Goal: Task Accomplishment & Management: Use online tool/utility

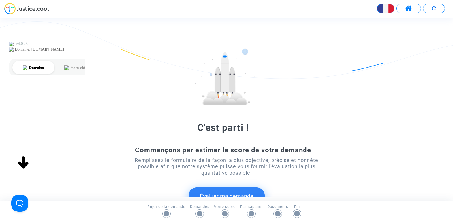
click at [407, 8] on span at bounding box center [408, 8] width 7 height 7
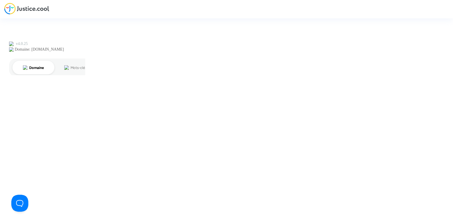
type input "joyce@pitcher-avocat.fr"
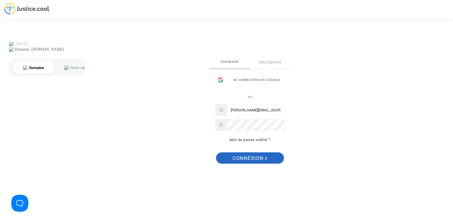
click at [247, 154] on span "Connexion" at bounding box center [249, 159] width 35 height 12
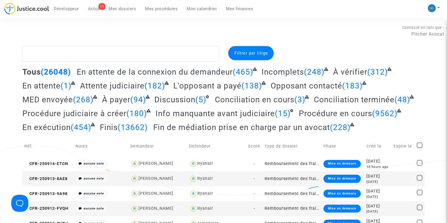
click at [190, 3] on ul "Développeur 11 Actus Mes dossiers Mes procédures Mon calendrier Mes finances" at bounding box center [153, 8] width 209 height 10
click at [193, 7] on span "Mon calendrier" at bounding box center [202, 8] width 30 height 5
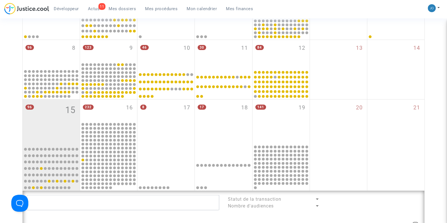
scroll to position [150, 0]
click at [41, 136] on div "96 15" at bounding box center [51, 121] width 57 height 45
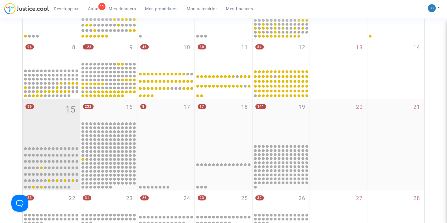
click at [41, 136] on div "96 15" at bounding box center [51, 121] width 57 height 45
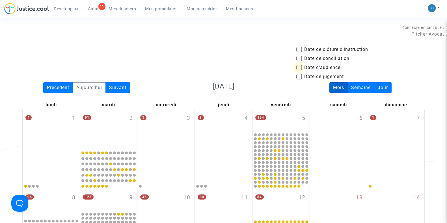
click at [300, 70] on span at bounding box center [300, 68] width 6 height 6
click at [299, 70] on input "Date d'audience" at bounding box center [299, 70] width 0 height 0
checkbox input "true"
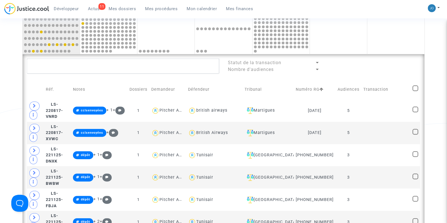
scroll to position [288, 0]
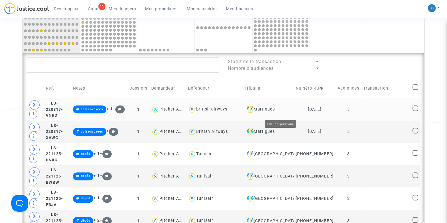
click at [284, 113] on div "Martigues" at bounding box center [268, 109] width 47 height 7
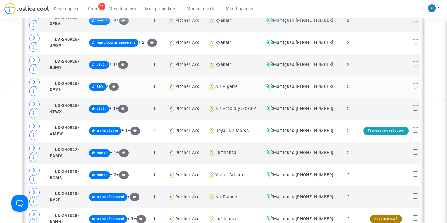
scroll to position [560, 0]
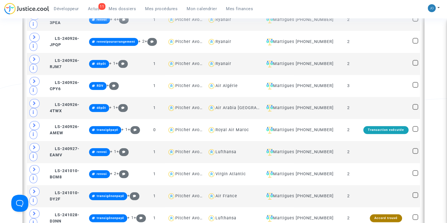
click at [6, 138] on div "Date de clôture d'instruction Date de conciliation Date d'audience Date de juge…" at bounding box center [223, 140] width 447 height 1309
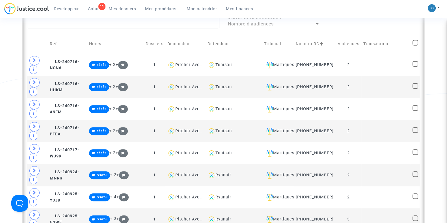
scroll to position [290, 0]
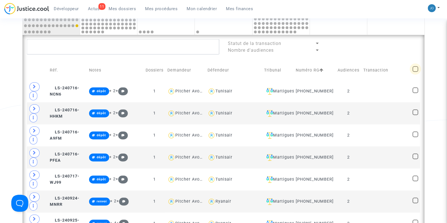
click at [416, 69] on span at bounding box center [416, 69] width 6 height 6
click at [416, 72] on input "checkbox" at bounding box center [415, 72] width 0 height 0
checkbox input "true"
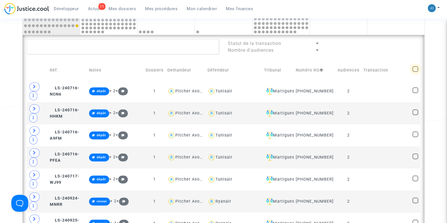
checkbox input "true"
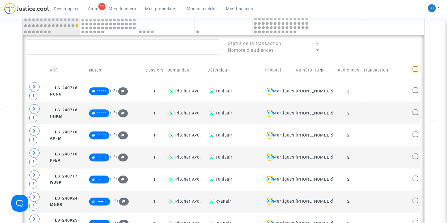
checkbox input "true"
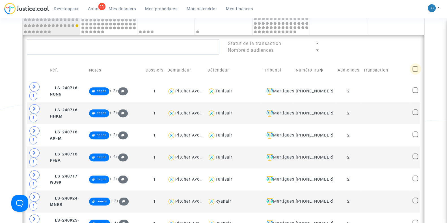
checkbox input "true"
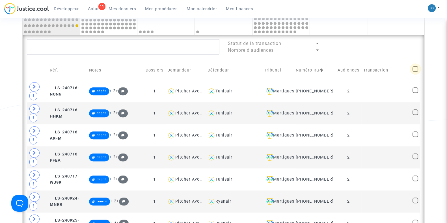
checkbox input "true"
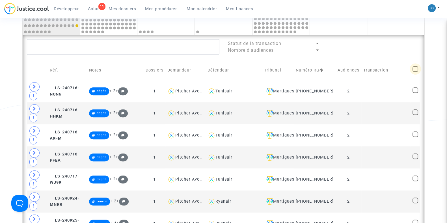
checkbox input "true"
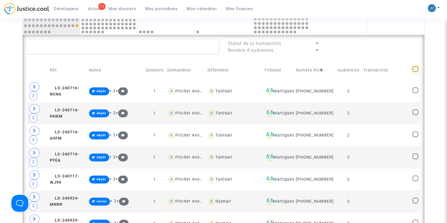
checkbox input "true"
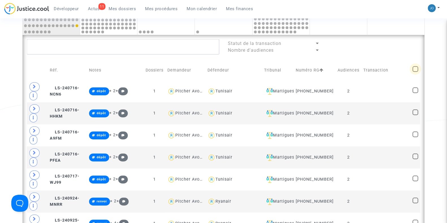
checkbox input "true"
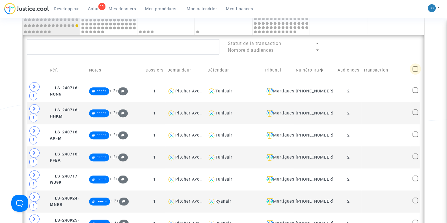
checkbox input "true"
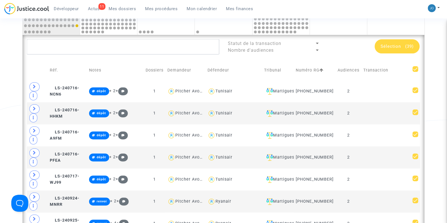
click at [400, 40] on div "Sélection (39)" at bounding box center [397, 46] width 45 height 14
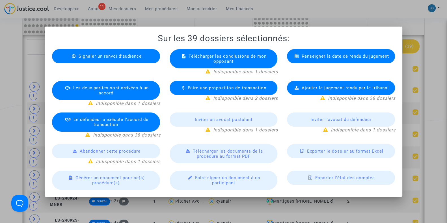
click at [318, 144] on div "Exporter le dossier au format Excel" at bounding box center [341, 151] width 108 height 14
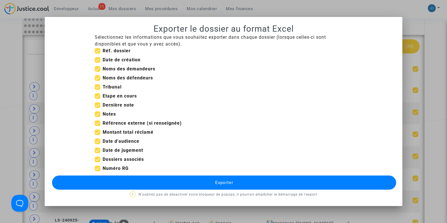
click at [218, 178] on button "Exporter" at bounding box center [224, 183] width 344 height 14
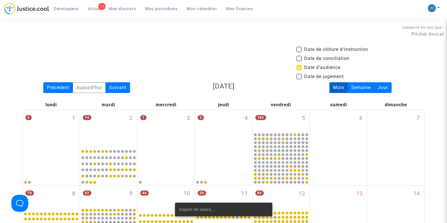
scroll to position [290, 0]
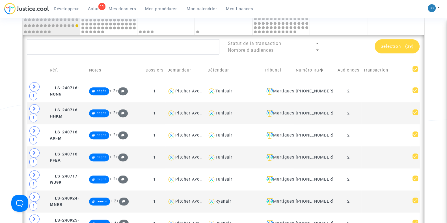
click at [171, 9] on span "Mes procédures" at bounding box center [161, 8] width 33 height 5
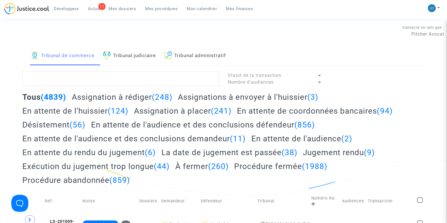
click at [152, 61] on link "Tribunal judiciaire" at bounding box center [129, 55] width 53 height 19
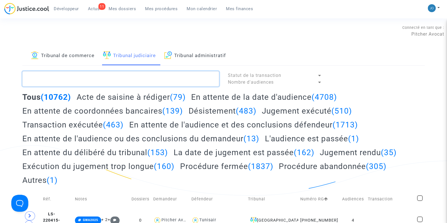
click at [120, 76] on textarea at bounding box center [120, 78] width 197 height 15
paste textarea "LS-240716-A9FM"
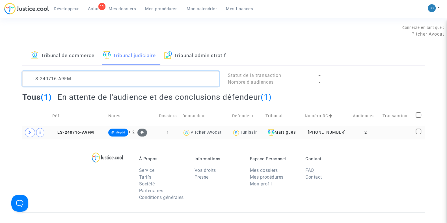
type textarea "LS-240716-A9FM"
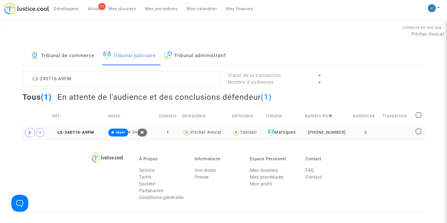
click at [335, 137] on td "11-24-001225" at bounding box center [327, 132] width 48 height 13
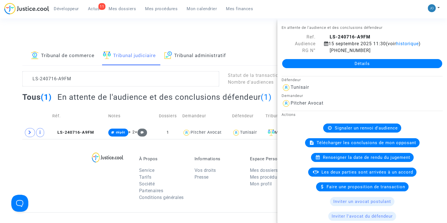
click at [340, 68] on link "Détails" at bounding box center [362, 63] width 160 height 9
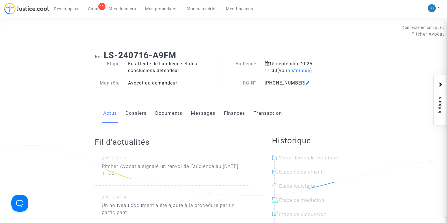
click at [171, 113] on link "Documents" at bounding box center [168, 113] width 27 height 19
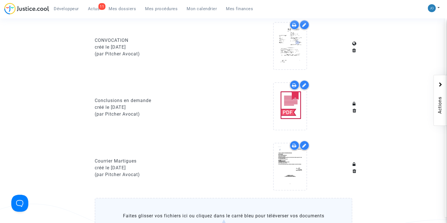
scroll to position [438, 0]
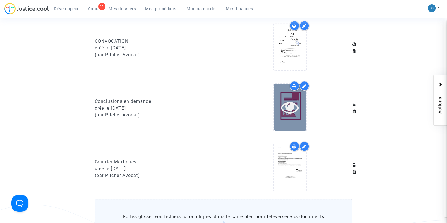
click at [294, 102] on icon at bounding box center [290, 107] width 18 height 18
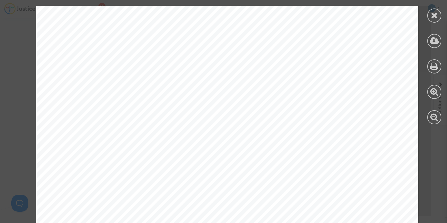
scroll to position [9865, 0]
click at [310, 57] on span "dans l’attente de l’avis de la Cour" at bounding box center [334, 59] width 109 height 7
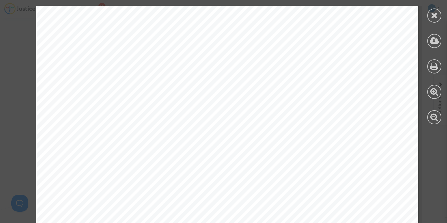
scroll to position [1869, 0]
click at [432, 19] on icon at bounding box center [434, 15] width 7 height 8
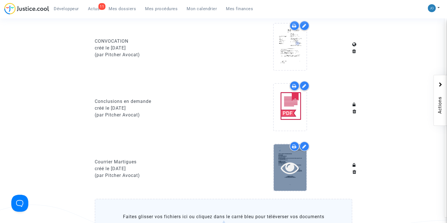
click at [299, 166] on icon at bounding box center [290, 168] width 18 height 18
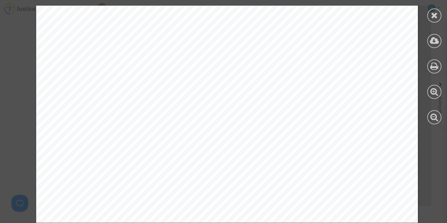
scroll to position [331, 0]
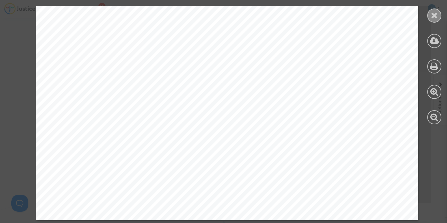
click at [431, 18] on icon at bounding box center [434, 15] width 7 height 8
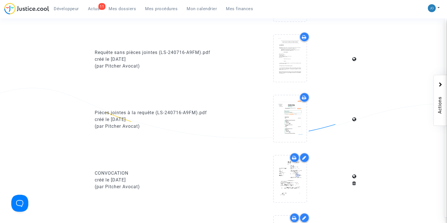
scroll to position [306, 0]
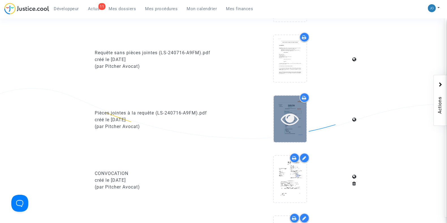
click at [277, 113] on div at bounding box center [290, 119] width 33 height 18
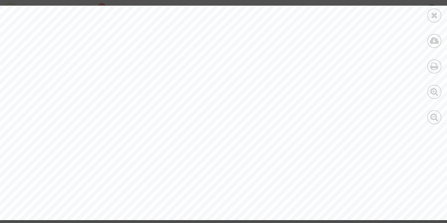
scroll to position [697, 0]
click at [436, 16] on icon at bounding box center [434, 15] width 7 height 8
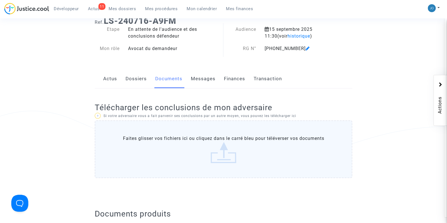
scroll to position [0, 0]
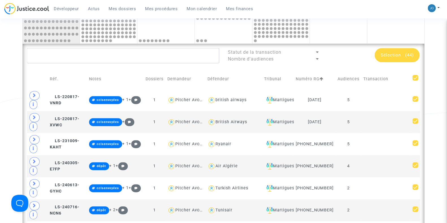
scroll to position [296, 0]
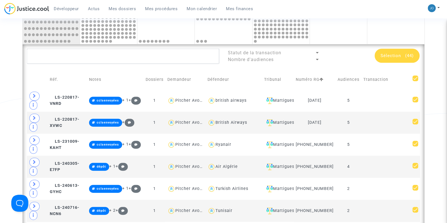
click at [412, 56] on span "(44)" at bounding box center [410, 55] width 8 height 5
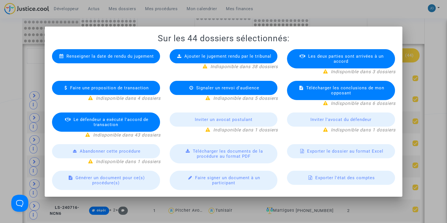
click at [441, 48] on div at bounding box center [223, 111] width 447 height 223
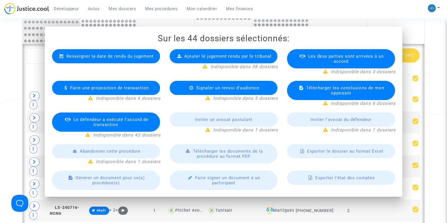
scroll to position [296, 0]
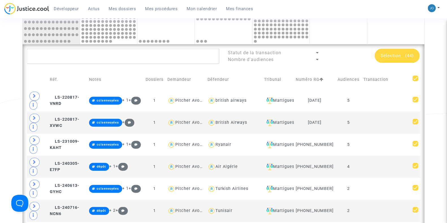
click at [414, 81] on span at bounding box center [416, 79] width 6 height 6
click at [415, 81] on input "checkbox" at bounding box center [415, 81] width 0 height 0
checkbox input "false"
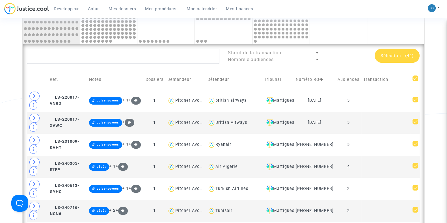
checkbox input "false"
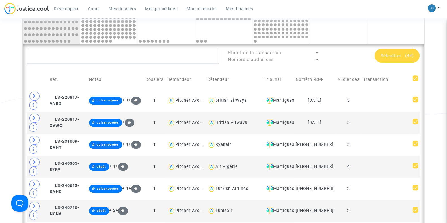
checkbox input "false"
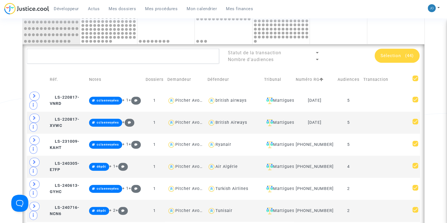
checkbox input "false"
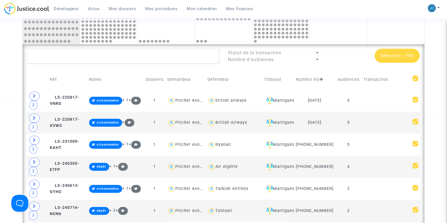
checkbox input "false"
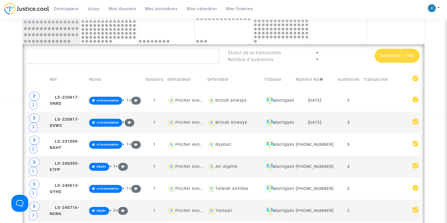
checkbox input "false"
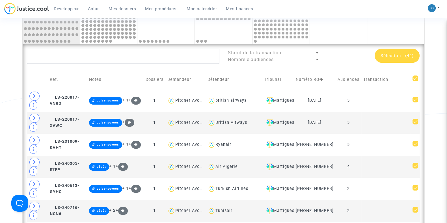
checkbox input "false"
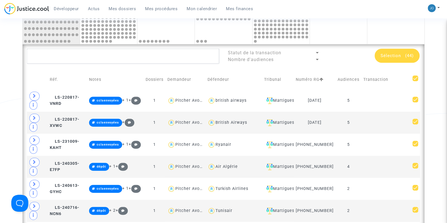
checkbox input "false"
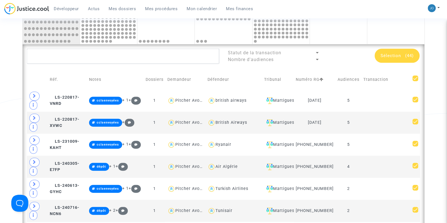
checkbox input "false"
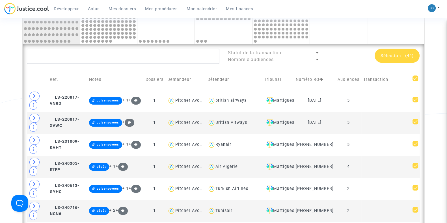
checkbox input "false"
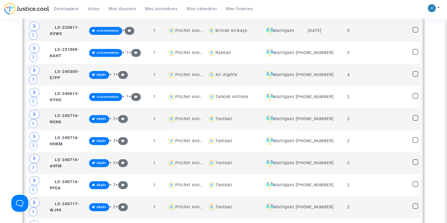
scroll to position [389, 0]
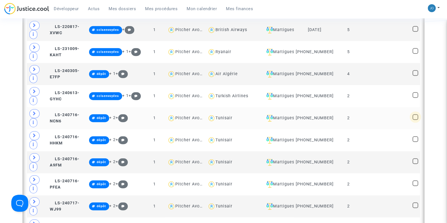
click at [416, 119] on span at bounding box center [416, 117] width 6 height 6
click at [416, 120] on input "checkbox" at bounding box center [415, 120] width 0 height 0
checkbox input "true"
click at [418, 142] on span at bounding box center [416, 139] width 6 height 6
click at [416, 142] on input "checkbox" at bounding box center [415, 142] width 0 height 0
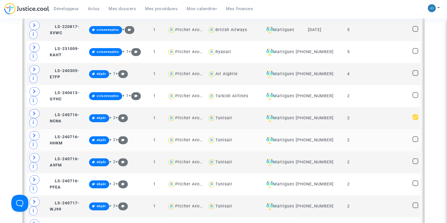
checkbox input "true"
click at [417, 162] on span at bounding box center [416, 161] width 6 height 6
click at [416, 164] on input "checkbox" at bounding box center [415, 164] width 0 height 0
checkbox input "true"
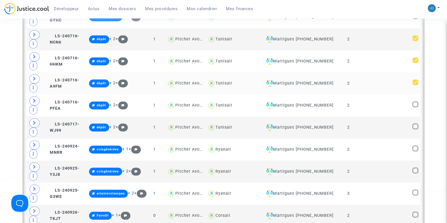
scroll to position [469, 0]
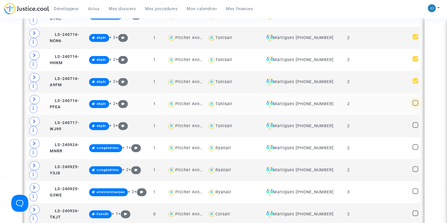
click at [416, 105] on span at bounding box center [416, 103] width 6 height 6
click at [416, 106] on input "checkbox" at bounding box center [415, 106] width 0 height 0
checkbox input "true"
click at [415, 126] on span at bounding box center [416, 125] width 6 height 6
click at [415, 128] on input "checkbox" at bounding box center [415, 128] width 0 height 0
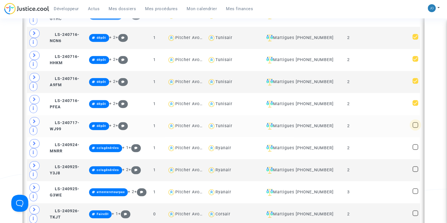
checkbox input "true"
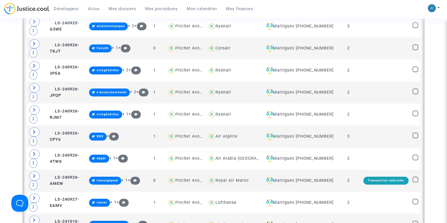
scroll to position [638, 0]
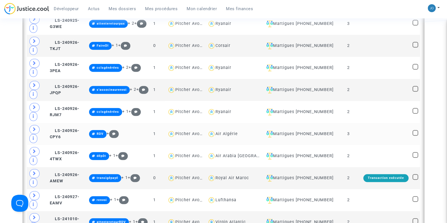
click at [417, 134] on span at bounding box center [416, 133] width 6 height 6
click at [416, 136] on input "checkbox" at bounding box center [415, 136] width 0 height 0
checkbox input "true"
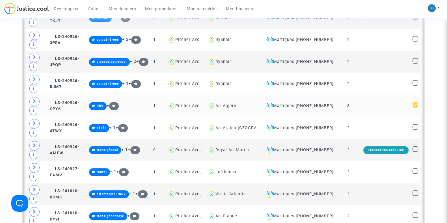
scroll to position [666, 0]
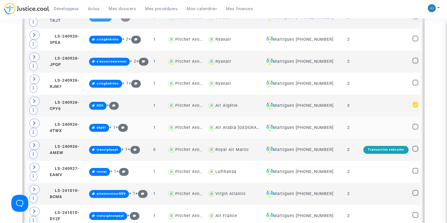
click at [416, 125] on span at bounding box center [416, 127] width 6 height 6
click at [416, 130] on input "checkbox" at bounding box center [415, 130] width 0 height 0
checkbox input "true"
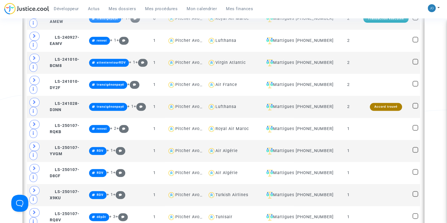
scroll to position [798, 0]
click at [416, 148] on span at bounding box center [416, 150] width 6 height 6
click at [416, 153] on input "checkbox" at bounding box center [415, 153] width 0 height 0
checkbox input "true"
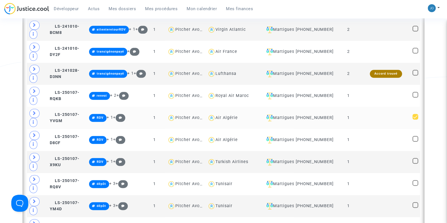
scroll to position [832, 0]
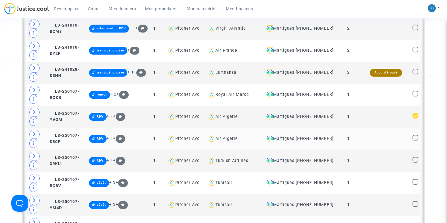
click at [414, 135] on span at bounding box center [416, 138] width 6 height 6
click at [415, 141] on input "checkbox" at bounding box center [415, 141] width 0 height 0
checkbox input "true"
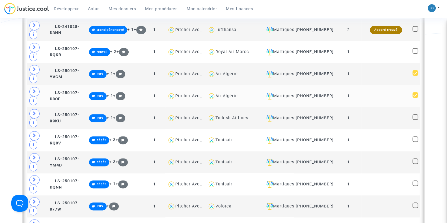
scroll to position [878, 0]
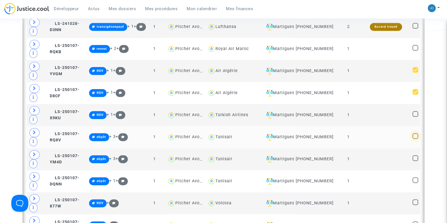
click at [417, 134] on span at bounding box center [416, 136] width 6 height 6
click at [416, 139] on input "checkbox" at bounding box center [415, 139] width 0 height 0
checkbox input "true"
click at [416, 155] on span at bounding box center [416, 158] width 6 height 6
click at [416, 161] on input "checkbox" at bounding box center [415, 161] width 0 height 0
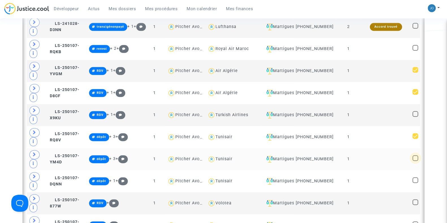
checkbox input "true"
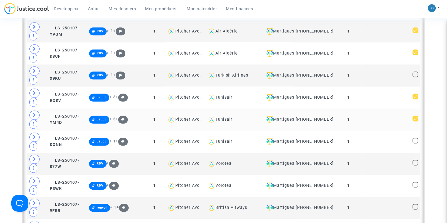
scroll to position [928, 0]
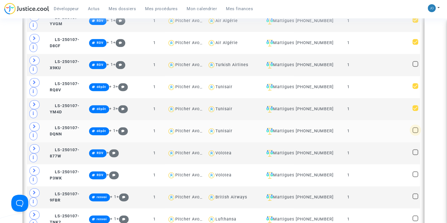
click at [415, 128] on span at bounding box center [416, 130] width 6 height 6
click at [415, 133] on input "checkbox" at bounding box center [415, 133] width 0 height 0
checkbox input "true"
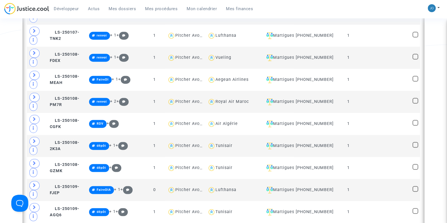
scroll to position [1113, 0]
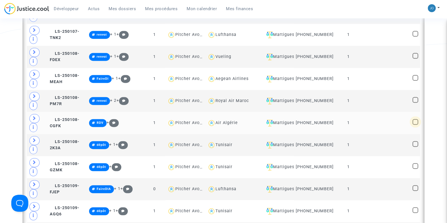
click at [413, 119] on span at bounding box center [416, 122] width 6 height 6
click at [415, 125] on input "checkbox" at bounding box center [415, 125] width 0 height 0
checkbox input "true"
click at [417, 141] on span at bounding box center [416, 144] width 6 height 6
click at [416, 147] on input "checkbox" at bounding box center [415, 147] width 0 height 0
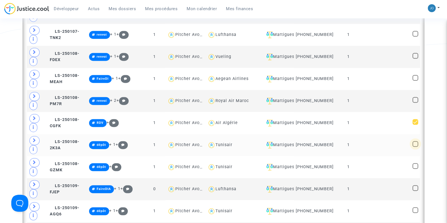
checkbox input "true"
click at [415, 163] on span at bounding box center [416, 166] width 6 height 6
click at [415, 169] on input "checkbox" at bounding box center [415, 169] width 0 height 0
checkbox input "true"
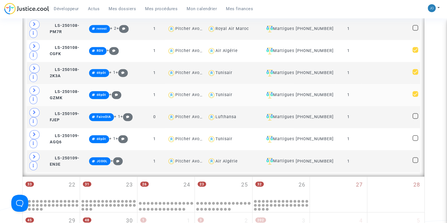
scroll to position [1187, 0]
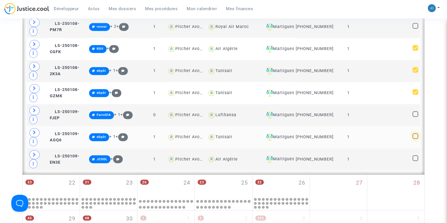
click at [417, 133] on span at bounding box center [416, 136] width 6 height 6
click at [416, 139] on input "checkbox" at bounding box center [415, 139] width 0 height 0
checkbox input "true"
click at [415, 155] on span at bounding box center [416, 158] width 6 height 6
click at [415, 161] on input "checkbox" at bounding box center [415, 161] width 0 height 0
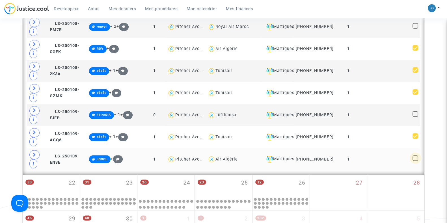
checkbox input "true"
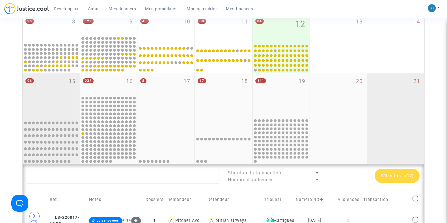
scroll to position [175, 0]
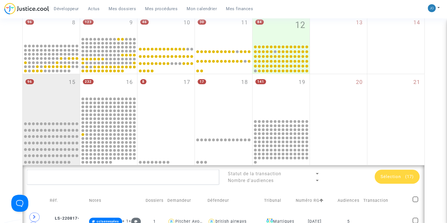
click at [398, 175] on span "Sélection" at bounding box center [391, 176] width 20 height 5
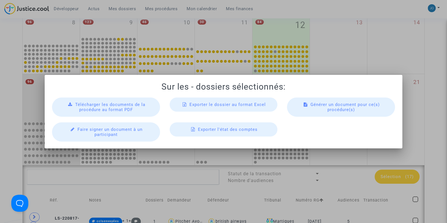
scroll to position [0, 0]
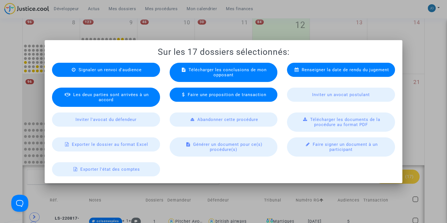
click at [141, 142] on span "Exporter le dossier au format Excel" at bounding box center [110, 144] width 76 height 5
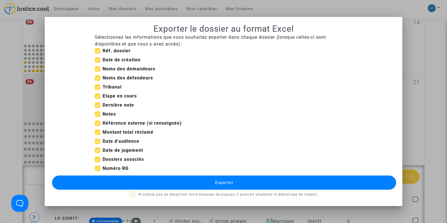
click at [443, 136] on div at bounding box center [223, 111] width 447 height 223
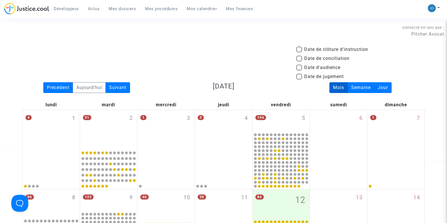
scroll to position [175, 0]
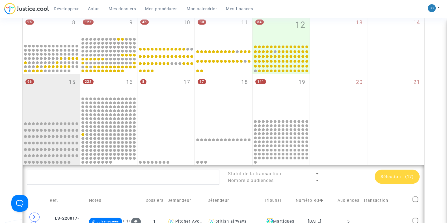
click at [397, 180] on div "Sélection (17)" at bounding box center [397, 177] width 45 height 14
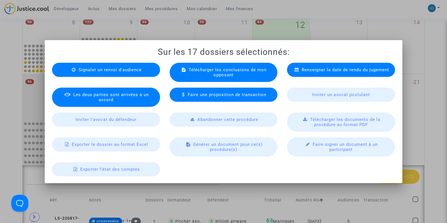
click at [330, 123] on span "Télécharger les documents de la procédure au format PDF" at bounding box center [345, 122] width 70 height 10
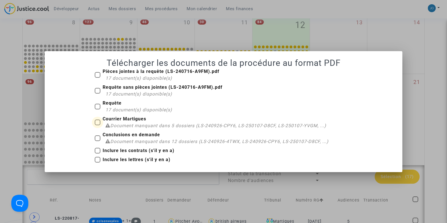
click at [98, 123] on span at bounding box center [98, 123] width 6 height 6
click at [98, 125] on input "Courrier Martigues Document manquant dans 5 dossiers (LS-240926-CPY6, LS-250107…" at bounding box center [97, 125] width 0 height 0
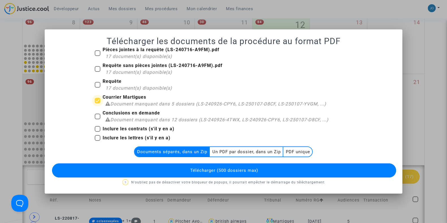
click at [210, 104] on span "Document manquant dans 5 dossiers (LS-240926-CPY6, LS-250107-D8CF, LS-250107-YV…" at bounding box center [218, 103] width 216 height 5
click at [98, 104] on input "Courrier Martigues Document manquant dans 5 dossiers (LS-240926-CPY6, LS-250107…" at bounding box center [97, 104] width 0 height 0
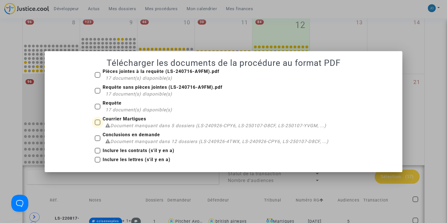
click at [128, 120] on b "Courrier Martigues" at bounding box center [125, 118] width 44 height 5
click at [98, 125] on input "Courrier Martigues Document manquant dans 5 dossiers (LS-240926-CPY6, LS-250107…" at bounding box center [97, 125] width 0 height 0
checkbox input "true"
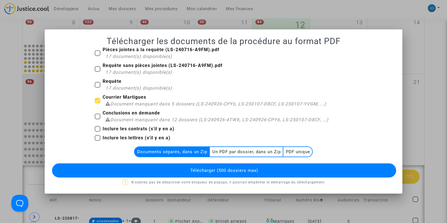
click at [209, 169] on span "Télécharger (500 dossiers max)" at bounding box center [224, 170] width 68 height 5
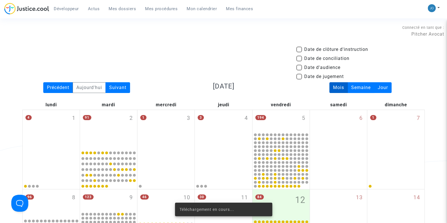
scroll to position [175, 0]
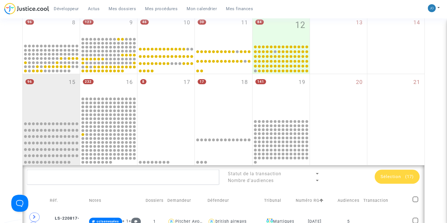
click at [401, 179] on div "Sélection (17)" at bounding box center [397, 177] width 45 height 14
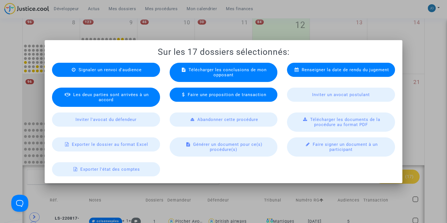
click at [326, 129] on div "Télécharger les documents de la procédure au format PDF" at bounding box center [341, 122] width 108 height 19
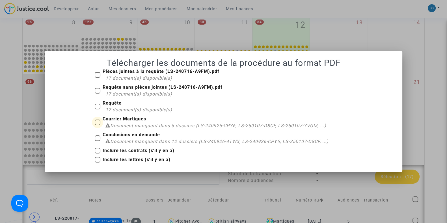
click at [133, 120] on b "Courrier Martigues" at bounding box center [125, 118] width 44 height 5
click at [98, 125] on input "Courrier Martigues Document manquant dans 5 dossiers (LS-240926-CPY6, LS-250107…" at bounding box center [97, 125] width 0 height 0
checkbox input "true"
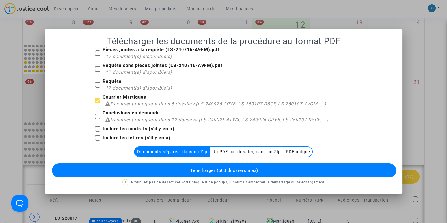
click at [303, 153] on multi-toggle-item "PDF unique" at bounding box center [298, 152] width 29 height 10
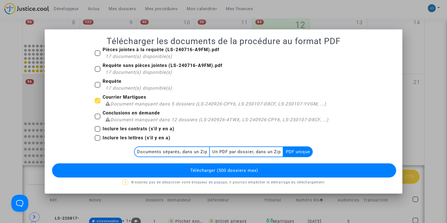
click at [253, 152] on multi-toggle-item "Un PDF par dossier, dans un Zip" at bounding box center [247, 152] width 74 height 10
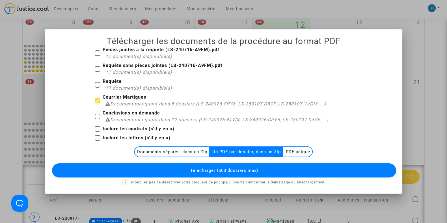
click at [219, 172] on span "Télécharger (500 dossiers max)" at bounding box center [224, 170] width 68 height 5
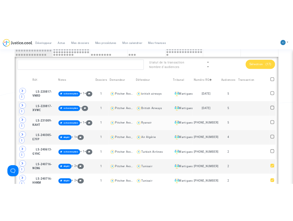
scroll to position [310, 0]
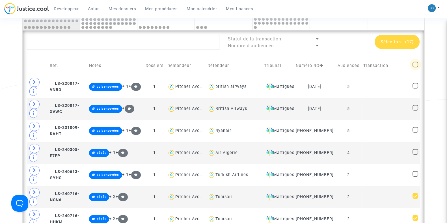
click at [416, 65] on span at bounding box center [416, 65] width 6 height 6
click at [416, 67] on input "checkbox" at bounding box center [415, 67] width 0 height 0
checkbox input "true"
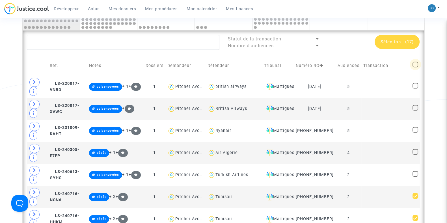
checkbox input "true"
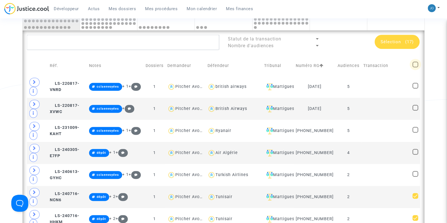
checkbox input "true"
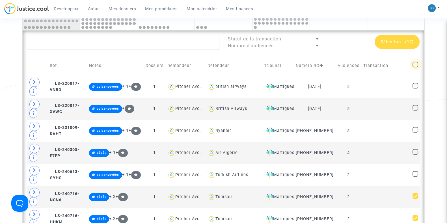
checkbox input "true"
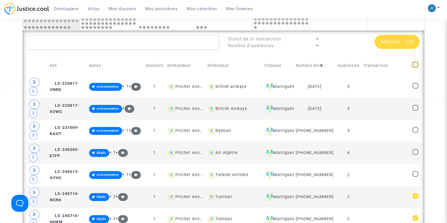
checkbox input "true"
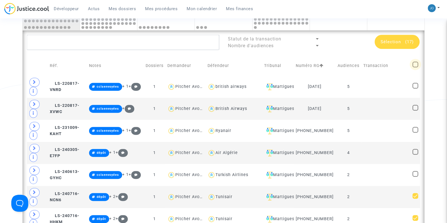
checkbox input "true"
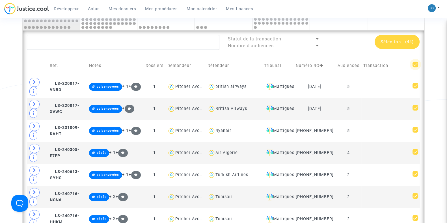
click at [416, 65] on span at bounding box center [416, 65] width 6 height 6
click at [416, 67] on input "checkbox" at bounding box center [415, 67] width 0 height 0
checkbox input "false"
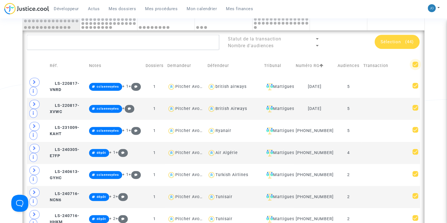
checkbox input "false"
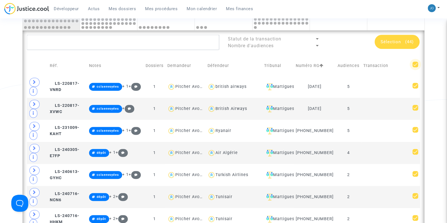
checkbox input "false"
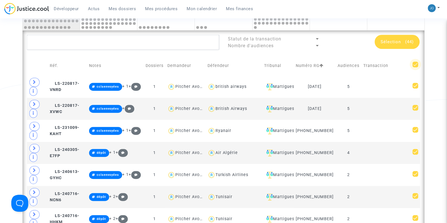
checkbox input "false"
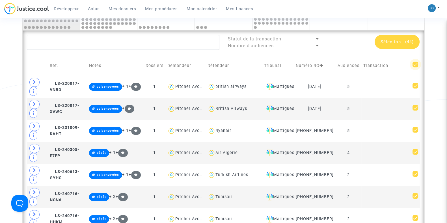
checkbox input "false"
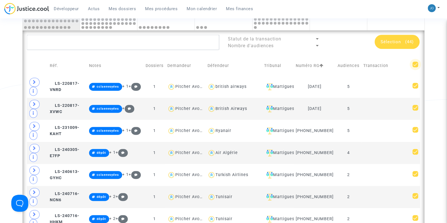
checkbox input "false"
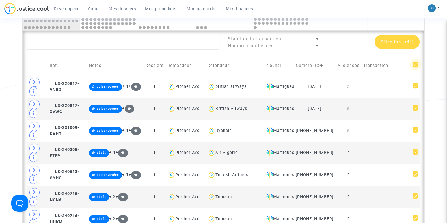
checkbox input "false"
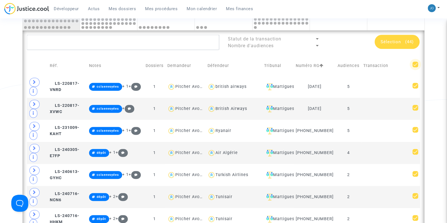
checkbox input "false"
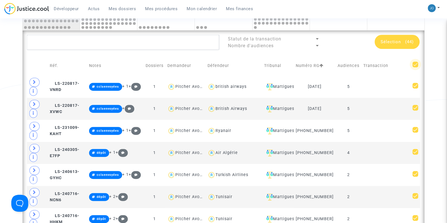
checkbox input "false"
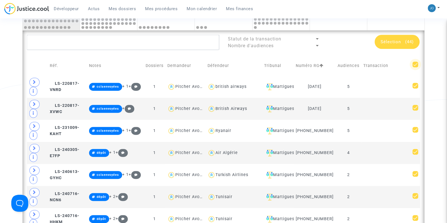
checkbox input "false"
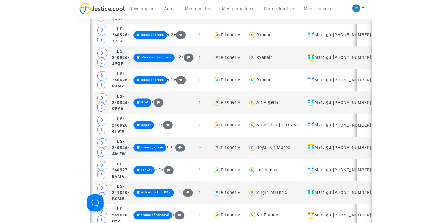
scroll to position [668, 0]
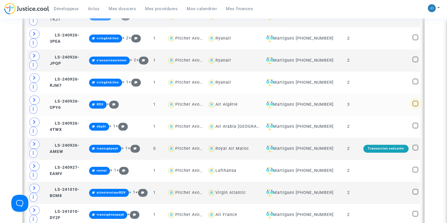
click at [414, 103] on span at bounding box center [416, 104] width 6 height 6
click at [415, 106] on input "checkbox" at bounding box center [415, 106] width 0 height 0
checkbox input "true"
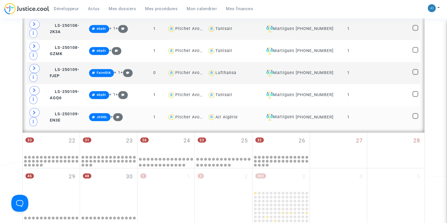
click at [417, 107] on td at bounding box center [416, 117] width 10 height 22
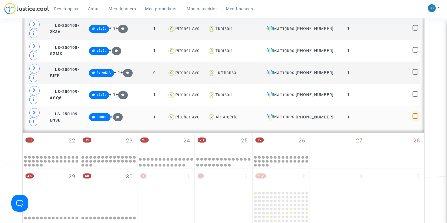
click at [416, 113] on span at bounding box center [416, 116] width 6 height 6
click at [416, 119] on input "checkbox" at bounding box center [415, 119] width 0 height 0
checkbox input "true"
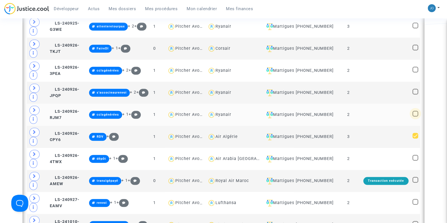
click at [417, 114] on span at bounding box center [416, 114] width 6 height 6
click at [416, 117] on input "checkbox" at bounding box center [415, 117] width 0 height 0
checkbox input "true"
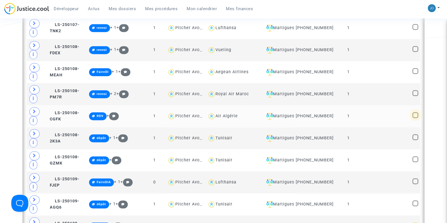
click at [416, 112] on span at bounding box center [416, 115] width 6 height 6
click at [416, 118] on input "checkbox" at bounding box center [415, 118] width 0 height 0
checkbox input "true"
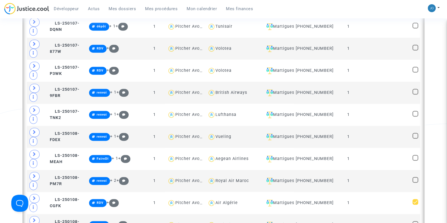
scroll to position [857, 0]
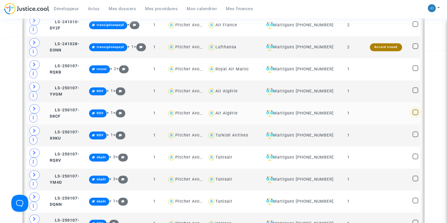
click at [418, 110] on span at bounding box center [416, 113] width 6 height 6
click at [416, 115] on input "checkbox" at bounding box center [415, 115] width 0 height 0
checkbox input "true"
click at [417, 89] on span at bounding box center [416, 90] width 6 height 6
click at [416, 93] on input "checkbox" at bounding box center [415, 93] width 0 height 0
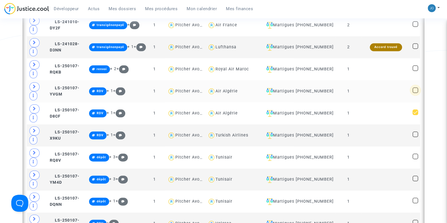
checkbox input "true"
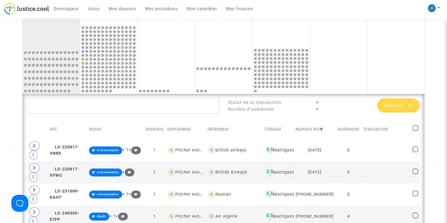
scroll to position [246, 0]
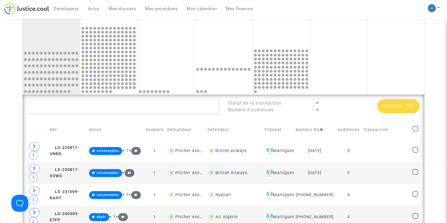
click at [398, 104] on span "Sélection" at bounding box center [393, 106] width 20 height 5
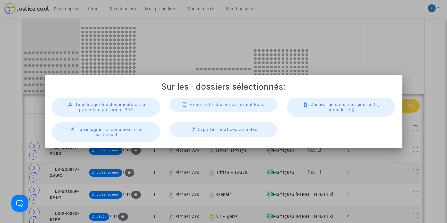
scroll to position [0, 0]
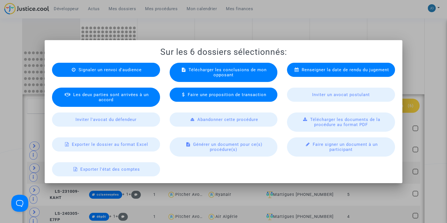
click at [235, 151] on span "Générer un document pour ce(s) procédure(s)" at bounding box center [227, 147] width 69 height 10
click at [235, 152] on div "Générer un document pour ce(s) procédure(s)" at bounding box center [224, 147] width 108 height 19
click at [220, 144] on span "Générer un document pour ce(s) procédure(s)" at bounding box center [227, 147] width 69 height 10
click at [146, 143] on span "Exporter le dossier au format Excel" at bounding box center [110, 144] width 76 height 5
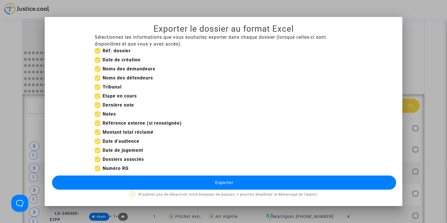
click at [422, 44] on div at bounding box center [223, 111] width 447 height 223
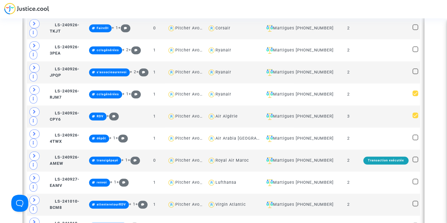
scroll to position [660, 0]
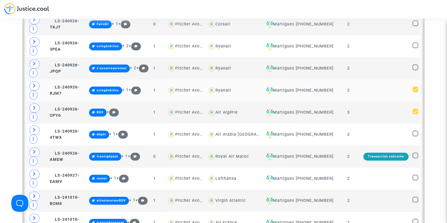
click at [375, 95] on td at bounding box center [386, 91] width 49 height 22
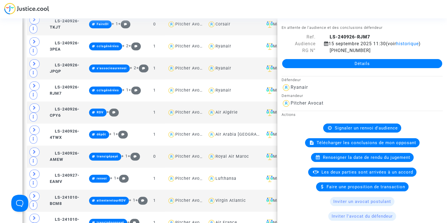
click at [10, 109] on div "Date de clôture d'instruction Date de conciliation Date d'audience Date de juge…" at bounding box center [223, 103] width 447 height 1435
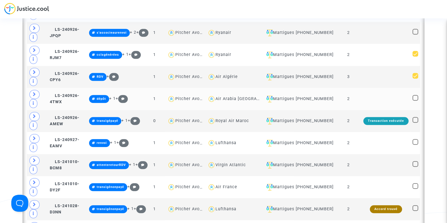
scroll to position [696, 0]
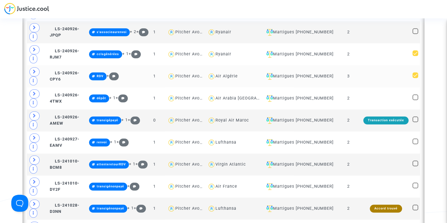
click at [381, 76] on td at bounding box center [386, 76] width 49 height 22
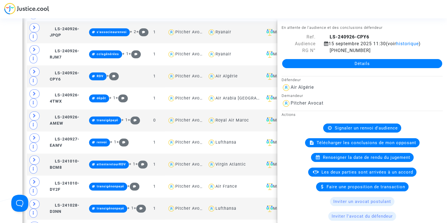
click at [1, 71] on div "Date de clôture d'instruction Date de conciliation Date d'audience Date de juge…" at bounding box center [223, 67] width 447 height 1435
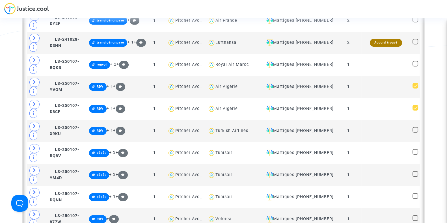
scroll to position [875, 0]
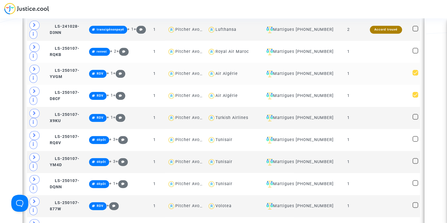
click at [376, 74] on td at bounding box center [386, 74] width 49 height 22
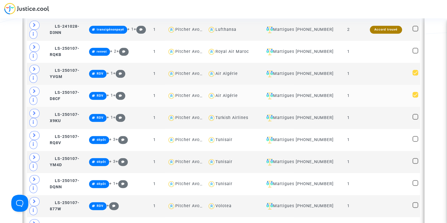
click at [364, 94] on td at bounding box center [386, 96] width 49 height 22
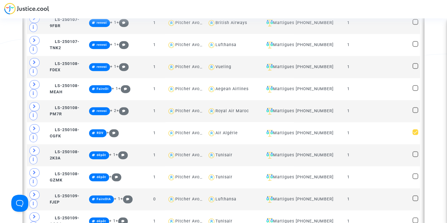
scroll to position [1105, 0]
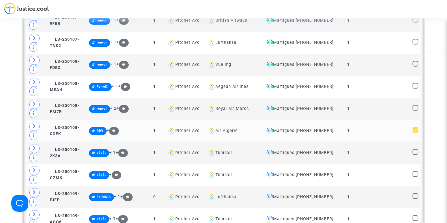
click at [388, 127] on td at bounding box center [386, 131] width 49 height 22
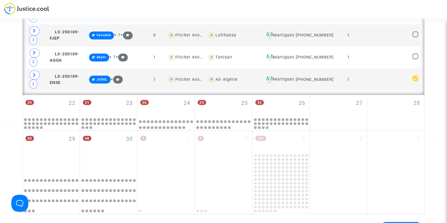
scroll to position [1274, 0]
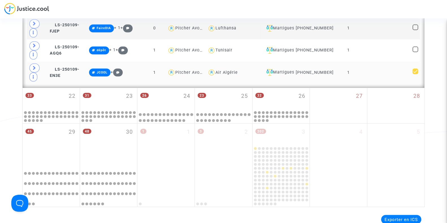
click at [384, 74] on td at bounding box center [386, 72] width 49 height 22
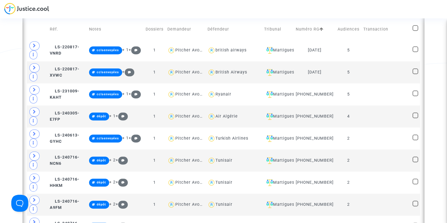
scroll to position [342, 0]
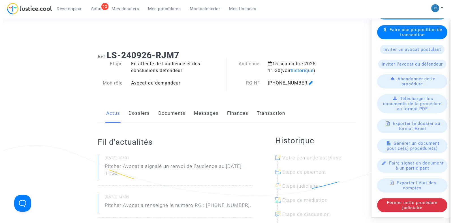
scroll to position [170, 0]
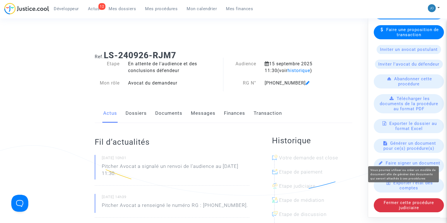
click at [407, 151] on span "Générer un document pour ce(s) procédure(s)" at bounding box center [410, 146] width 53 height 10
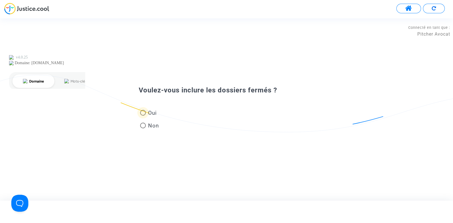
click at [150, 115] on span "Oui" at bounding box center [151, 113] width 11 height 8
click at [143, 116] on input "Oui" at bounding box center [143, 116] width 0 height 0
radio input "true"
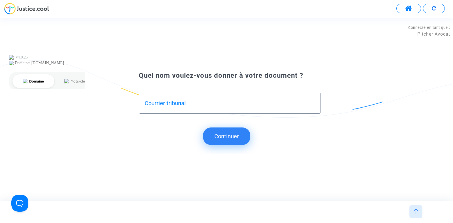
type input "Courrier tribunal"
click at [220, 133] on button "Continuer" at bounding box center [226, 137] width 47 height 18
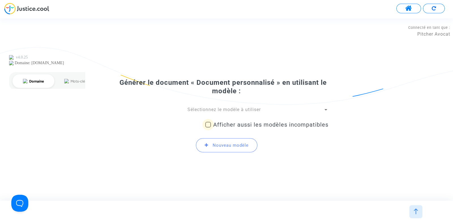
click at [216, 124] on span "Afficher aussi les modèles incompatibles" at bounding box center [270, 124] width 115 height 7
click at [208, 128] on input "Afficher aussi les modèles incompatibles" at bounding box center [208, 128] width 0 height 0
checkbox input "true"
click at [219, 112] on div "Sélectionnez le modèle à utiliser" at bounding box center [224, 110] width 199 height 6
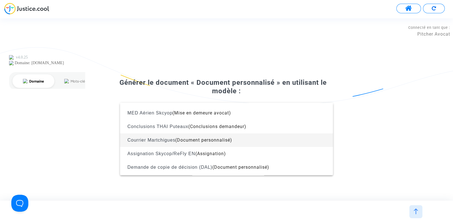
scroll to position [567, 0]
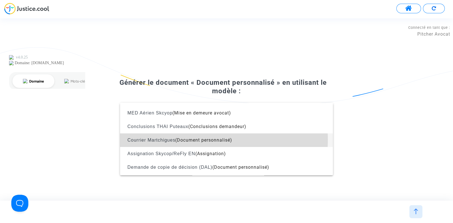
click at [209, 140] on span "(Document personnalisé)" at bounding box center [203, 140] width 57 height 5
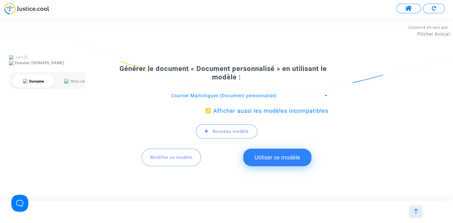
click at [260, 158] on button "Utiliser ce modèle" at bounding box center [277, 158] width 68 height 18
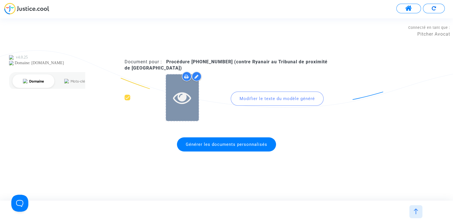
click at [180, 97] on icon at bounding box center [182, 98] width 18 height 18
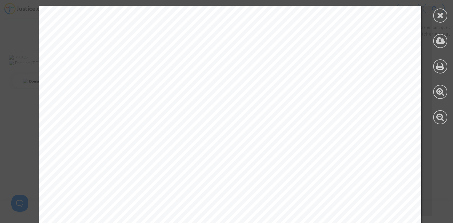
scroll to position [63, 0]
click at [437, 16] on icon at bounding box center [440, 15] width 7 height 8
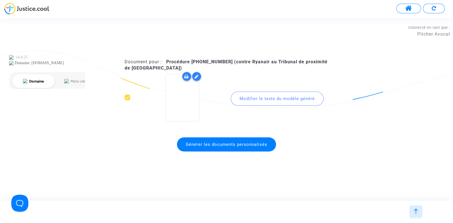
click at [242, 145] on span "Générer les documents personnalisés" at bounding box center [226, 144] width 81 height 5
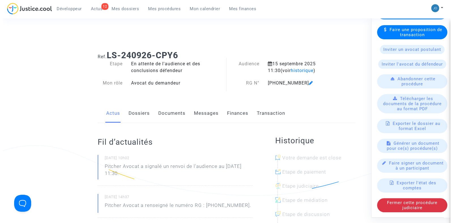
scroll to position [245, 0]
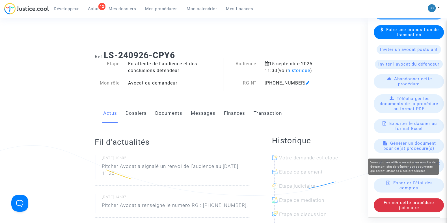
click at [412, 149] on span "Générer un document pour ce(s) procédure(s)" at bounding box center [410, 146] width 53 height 10
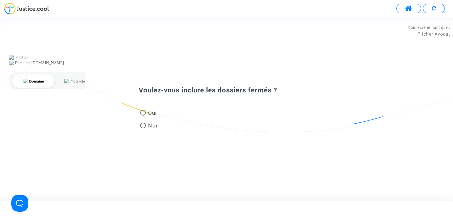
click at [140, 111] on mat-radio-group "Oui Non" at bounding box center [150, 120] width 22 height 25
click at [142, 114] on span at bounding box center [143, 113] width 6 height 6
click at [143, 116] on input "Oui" at bounding box center [143, 116] width 0 height 0
radio input "true"
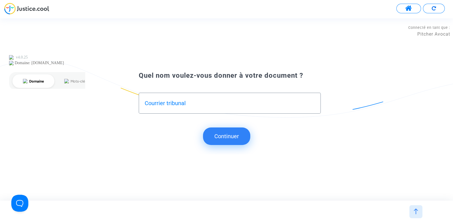
type input "Courrier tribunal"
click at [221, 138] on button "Continuer" at bounding box center [226, 137] width 47 height 18
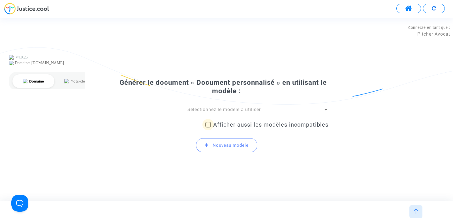
click at [207, 125] on span at bounding box center [208, 125] width 6 height 6
click at [208, 128] on input "Afficher aussi les modèles incompatibles" at bounding box center [208, 128] width 0 height 0
checkbox input "true"
click at [223, 110] on span "Sélectionnez le modèle à utiliser" at bounding box center [223, 109] width 73 height 5
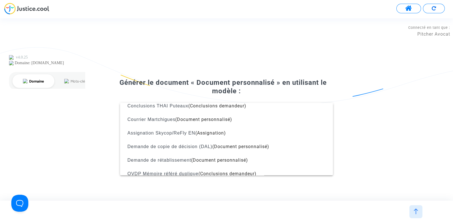
scroll to position [593, 0]
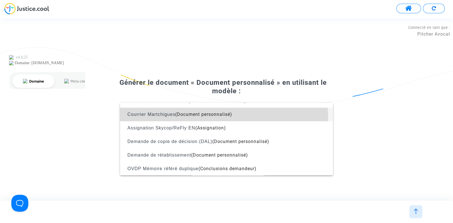
click at [201, 119] on span "Courrier Martchigues (Document personnalisé)" at bounding box center [227, 115] width 204 height 14
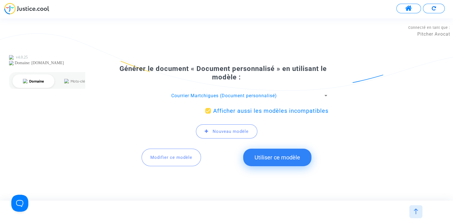
click at [260, 161] on button "Utiliser ce modèle" at bounding box center [277, 158] width 68 height 18
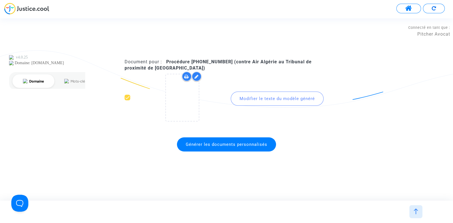
click at [228, 152] on div "Générer les documents personnalisés" at bounding box center [227, 145] width 204 height 20
click at [238, 146] on span "Générer les documents personnalisés" at bounding box center [226, 144] width 81 height 5
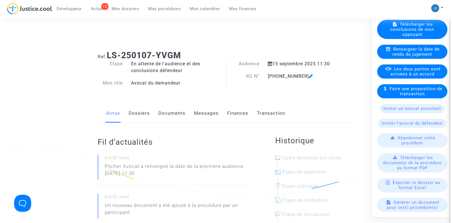
scroll to position [105, 0]
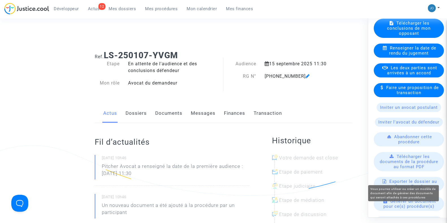
click at [406, 209] on span "Générer un document pour ce(s) procédure(s)" at bounding box center [410, 204] width 53 height 10
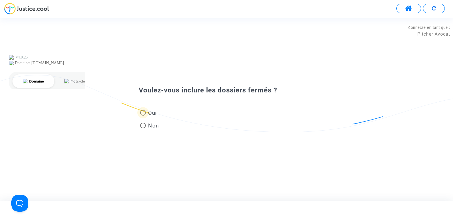
click at [151, 114] on span "Oui" at bounding box center [151, 113] width 11 height 8
click at [143, 116] on input "Oui" at bounding box center [143, 116] width 0 height 0
radio input "true"
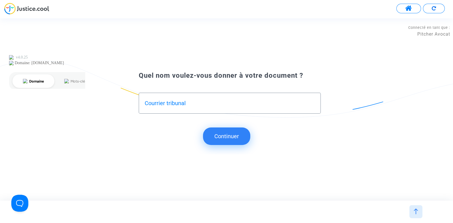
type input "Courrier tribunal"
click at [231, 140] on button "Continuer" at bounding box center [226, 137] width 47 height 18
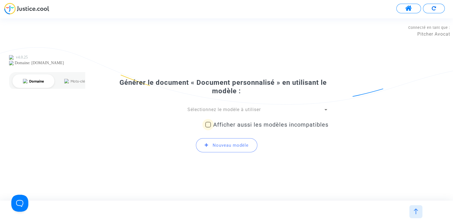
click at [232, 128] on span "Afficher aussi les modèles incompatibles" at bounding box center [270, 124] width 115 height 7
click at [208, 128] on input "Afficher aussi les modèles incompatibles" at bounding box center [208, 128] width 0 height 0
checkbox input "true"
click at [226, 108] on span "Sélectionnez le modèle à utiliser" at bounding box center [223, 109] width 73 height 5
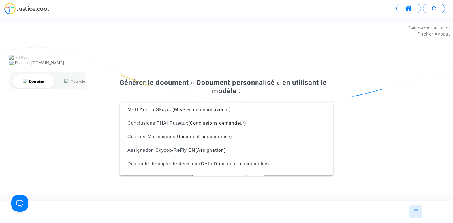
scroll to position [571, 0]
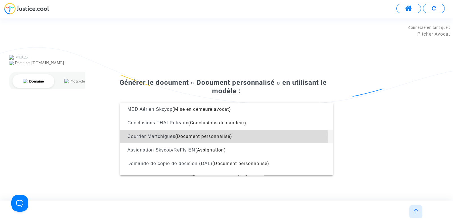
click at [216, 137] on span "(Document personnalisé)" at bounding box center [203, 136] width 57 height 5
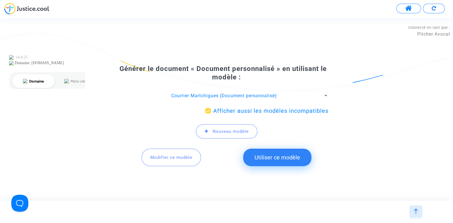
click at [277, 157] on button "Utiliser ce modèle" at bounding box center [277, 158] width 68 height 18
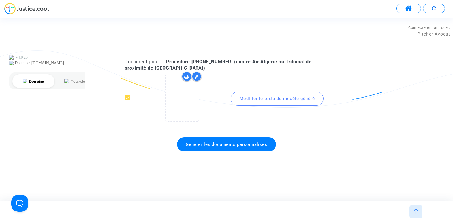
click at [247, 143] on span "Générer les documents personnalisés" at bounding box center [226, 144] width 81 height 5
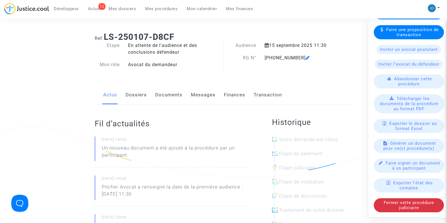
scroll to position [19, 0]
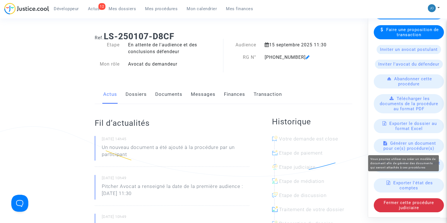
click at [407, 149] on span "Générer un document pour ce(s) procédure(s)" at bounding box center [410, 146] width 53 height 10
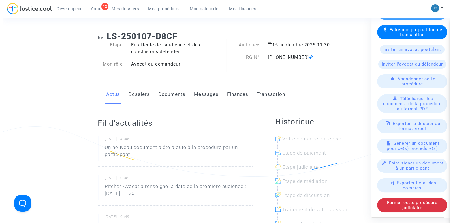
scroll to position [0, 0]
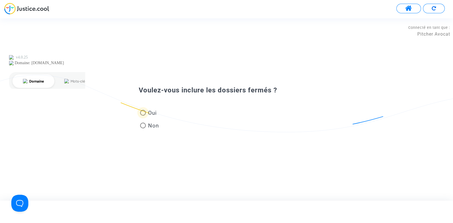
click at [151, 112] on span "Oui" at bounding box center [151, 113] width 11 height 8
click at [143, 116] on input "Oui" at bounding box center [143, 116] width 0 height 0
radio input "true"
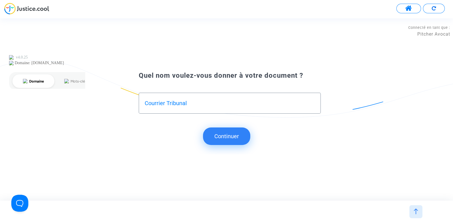
type input "Courrier Tribunal"
click at [214, 132] on button "Continuer" at bounding box center [226, 137] width 47 height 18
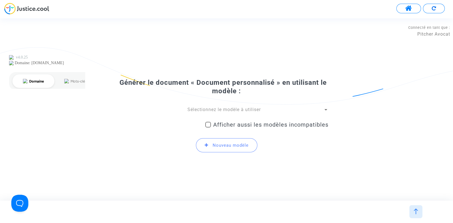
click at [233, 111] on span "Sélectionnez le modèle à utiliser" at bounding box center [223, 109] width 73 height 5
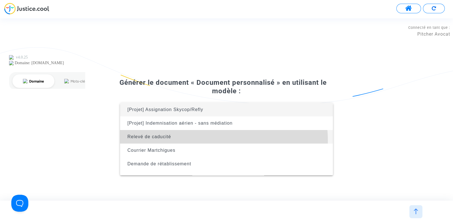
click at [217, 140] on span "Relevé de caducité" at bounding box center [227, 137] width 204 height 14
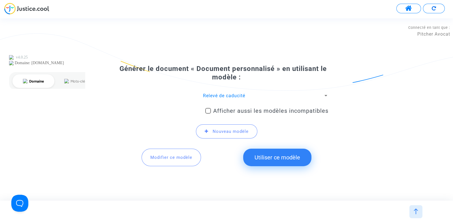
click at [232, 96] on span "Relevé de caducité" at bounding box center [224, 95] width 42 height 5
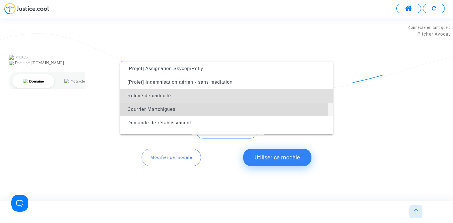
click at [202, 109] on span "Courrier Martchigues" at bounding box center [227, 110] width 204 height 14
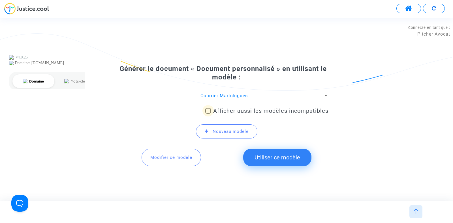
click at [212, 111] on label "Afficher aussi les modèles incompatibles" at bounding box center [266, 111] width 123 height 7
click at [208, 114] on input "Afficher aussi les modèles incompatibles" at bounding box center [208, 114] width 0 height 0
checkbox input "true"
click at [268, 161] on button "Utiliser ce modèle" at bounding box center [277, 158] width 68 height 18
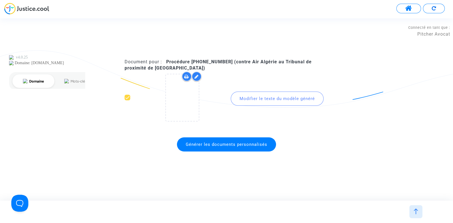
click at [232, 147] on span "Générer les documents personnalisés" at bounding box center [226, 145] width 99 height 14
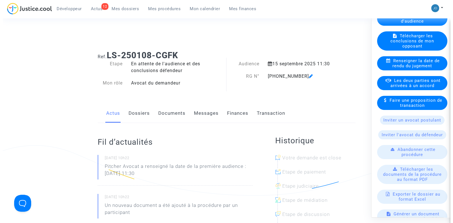
scroll to position [101, 0]
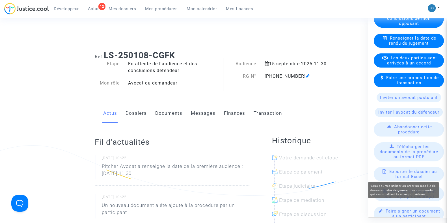
click at [409, 199] on span "Générer un document pour ce(s) procédure(s)" at bounding box center [410, 194] width 53 height 10
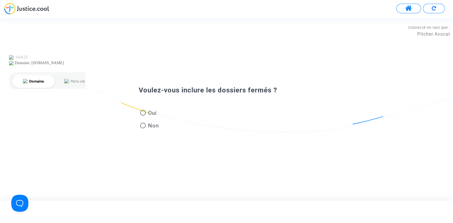
click at [153, 118] on mat-radio-button "Oui" at bounding box center [149, 114] width 19 height 10
radio input "true"
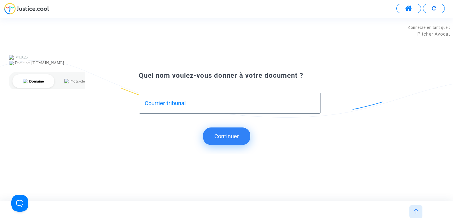
type input "Courrier tribunal"
click at [230, 138] on button "Continuer" at bounding box center [226, 137] width 47 height 18
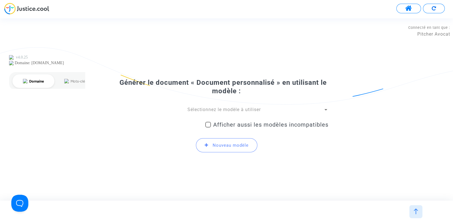
click at [239, 108] on span "Sélectionnez le modèle à utiliser" at bounding box center [223, 109] width 73 height 5
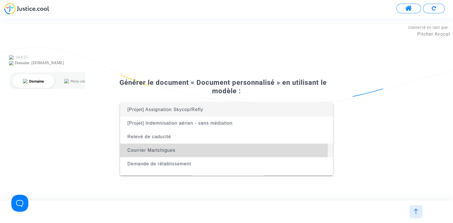
click at [198, 148] on span "Courrier Martchigues" at bounding box center [227, 151] width 204 height 14
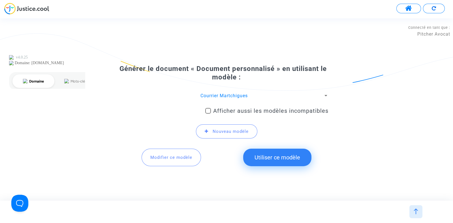
click at [270, 156] on button "Utiliser ce modèle" at bounding box center [277, 158] width 68 height 18
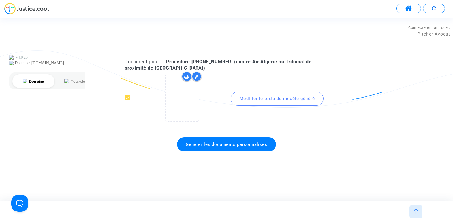
click at [218, 144] on span "Générer les documents personnalisés" at bounding box center [226, 144] width 81 height 5
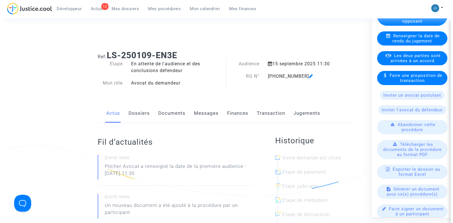
scroll to position [109, 0]
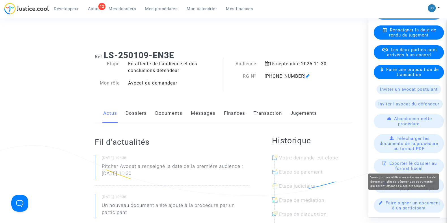
click at [407, 191] on span "Générer un document pour ce(s) procédure(s)" at bounding box center [410, 186] width 53 height 10
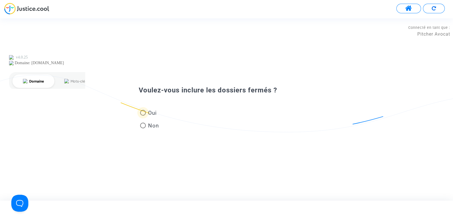
click at [156, 113] on span "Oui" at bounding box center [151, 113] width 11 height 8
click at [143, 116] on input "Oui" at bounding box center [143, 116] width 0 height 0
radio input "true"
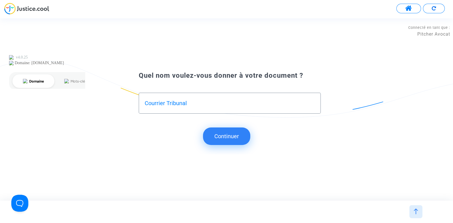
type input "Courrier Tribunal"
click at [223, 136] on button "Continuer" at bounding box center [226, 137] width 47 height 18
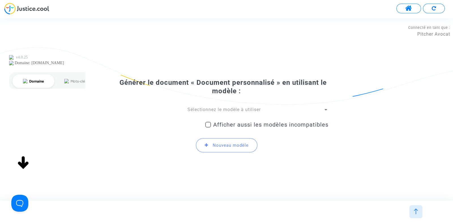
click at [235, 106] on div "Générer le document « Document personnalisé » en utilisant le modèle : Sélectio…" at bounding box center [227, 117] width 204 height 79
click at [232, 125] on span "Afficher aussi les modèles incompatibles" at bounding box center [270, 124] width 115 height 7
click at [208, 128] on input "Afficher aussi les modèles incompatibles" at bounding box center [208, 128] width 0 height 0
checkbox input "true"
click at [232, 111] on span "Sélectionnez le modèle à utiliser" at bounding box center [223, 109] width 73 height 5
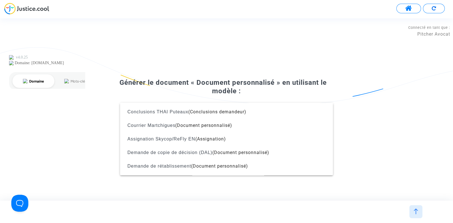
scroll to position [582, 0]
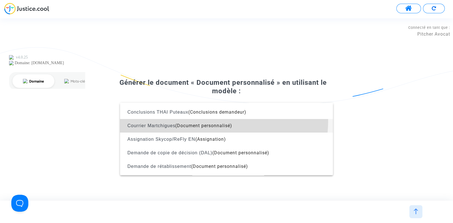
click at [216, 121] on span "Courrier Martchigues (Document personnalisé)" at bounding box center [227, 126] width 204 height 14
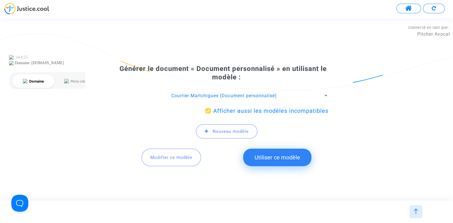
click at [264, 162] on button "Utiliser ce modèle" at bounding box center [277, 158] width 68 height 18
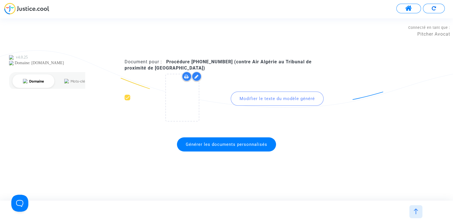
click at [232, 142] on span "Générer les documents personnalisés" at bounding box center [226, 144] width 81 height 5
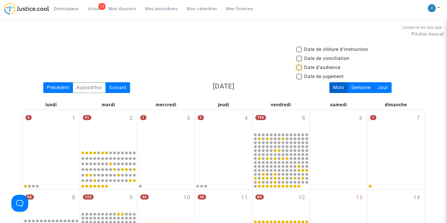
click at [297, 67] on span at bounding box center [300, 68] width 6 height 6
click at [299, 70] on input "Date d'audience" at bounding box center [299, 70] width 0 height 0
checkbox input "true"
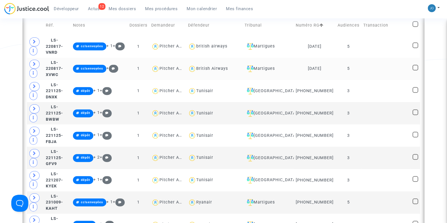
scroll to position [356, 0]
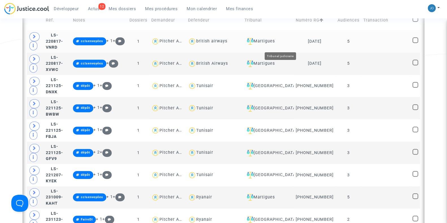
click at [284, 42] on div "Martigues" at bounding box center [268, 41] width 47 height 7
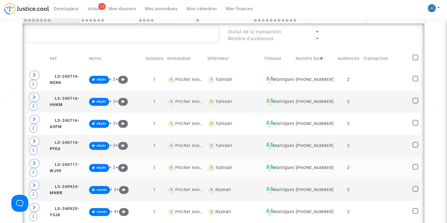
scroll to position [302, 0]
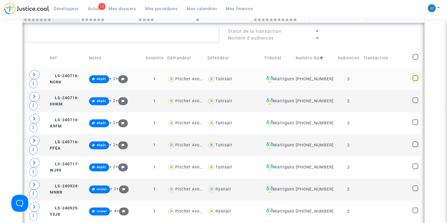
click at [416, 80] on span at bounding box center [416, 78] width 6 height 6
click at [416, 81] on input "checkbox" at bounding box center [415, 81] width 0 height 0
checkbox input "true"
click at [416, 103] on span at bounding box center [416, 100] width 6 height 6
click at [416, 103] on input "checkbox" at bounding box center [415, 103] width 0 height 0
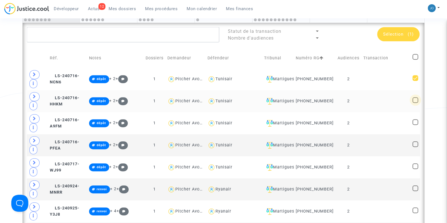
checkbox input "true"
click at [416, 125] on span at bounding box center [416, 122] width 6 height 6
click at [416, 125] on input "checkbox" at bounding box center [415, 125] width 0 height 0
checkbox input "true"
click at [416, 147] on span at bounding box center [416, 144] width 6 height 6
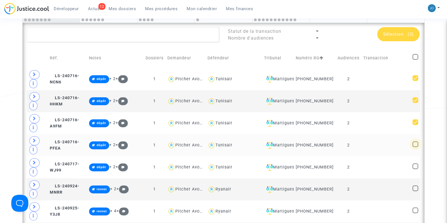
click at [416, 147] on input "checkbox" at bounding box center [415, 147] width 0 height 0
checkbox input "true"
click at [416, 169] on span at bounding box center [416, 167] width 6 height 6
click at [416, 169] on input "checkbox" at bounding box center [415, 169] width 0 height 0
checkbox input "true"
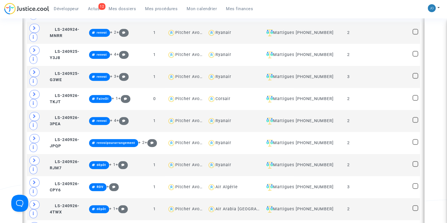
scroll to position [461, 0]
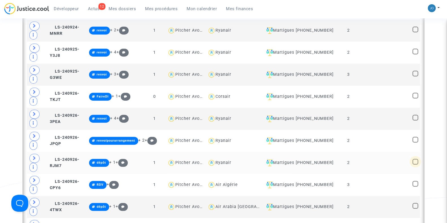
click at [417, 161] on span at bounding box center [416, 162] width 6 height 6
click at [416, 165] on input "checkbox" at bounding box center [415, 165] width 0 height 0
checkbox input "true"
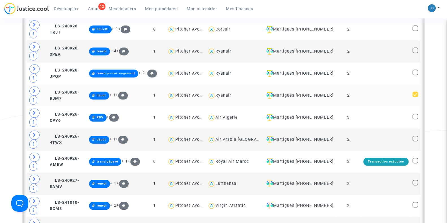
scroll to position [533, 0]
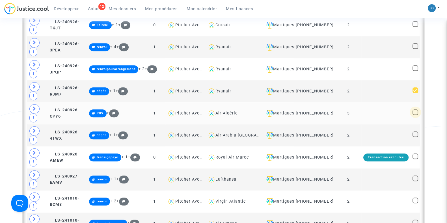
click at [416, 111] on span at bounding box center [416, 113] width 6 height 6
click at [416, 115] on input "checkbox" at bounding box center [415, 115] width 0 height 0
checkbox input "true"
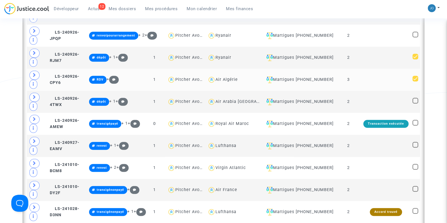
scroll to position [567, 0]
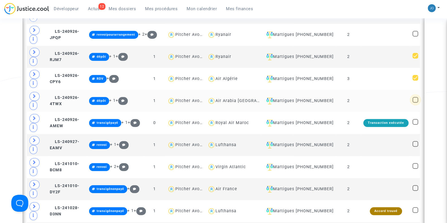
click at [416, 100] on span at bounding box center [416, 100] width 6 height 6
click at [416, 103] on input "checkbox" at bounding box center [415, 103] width 0 height 0
checkbox input "true"
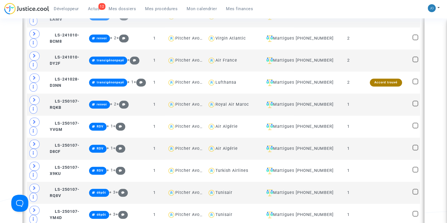
scroll to position [696, 0]
click at [416, 101] on span at bounding box center [416, 103] width 6 height 6
click at [416, 106] on input "checkbox" at bounding box center [415, 106] width 0 height 0
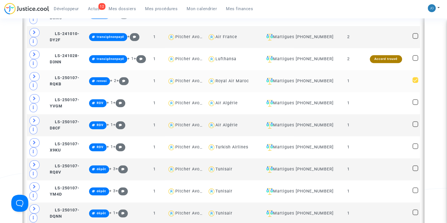
scroll to position [720, 0]
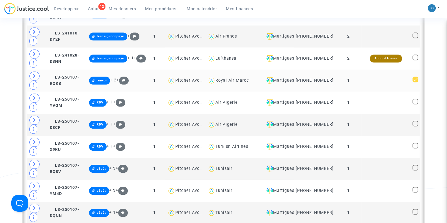
click at [416, 76] on td at bounding box center [416, 81] width 10 height 22
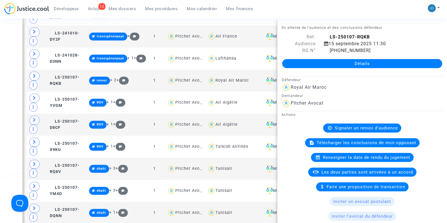
click at [397, 8] on div "Développeur 12 Actus Mes dossiers Mes procédures Mon calendrier Mes finances Mo…" at bounding box center [223, 11] width 447 height 16
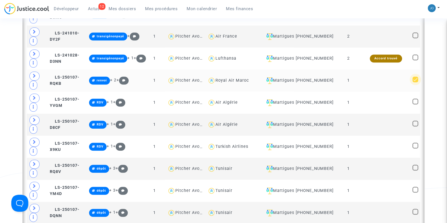
click at [416, 80] on span at bounding box center [416, 80] width 6 height 6
click at [416, 82] on input "checkbox" at bounding box center [415, 82] width 0 height 0
checkbox input "false"
click at [416, 102] on span at bounding box center [416, 102] width 6 height 6
click at [416, 104] on input "checkbox" at bounding box center [415, 104] width 0 height 0
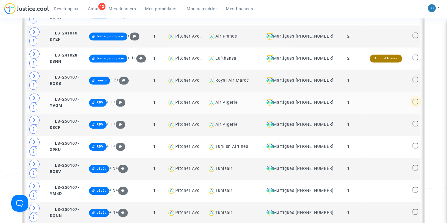
checkbox input "true"
click at [415, 124] on span at bounding box center [416, 124] width 6 height 6
click at [415, 126] on input "checkbox" at bounding box center [415, 126] width 0 height 0
checkbox input "true"
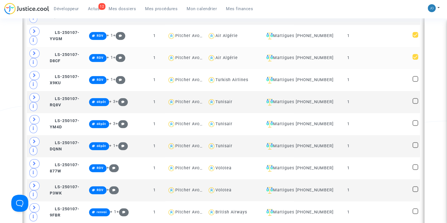
scroll to position [787, 0]
click at [417, 100] on span at bounding box center [416, 101] width 6 height 6
click at [416, 104] on input "checkbox" at bounding box center [415, 104] width 0 height 0
checkbox input "true"
click at [417, 120] on span at bounding box center [416, 123] width 6 height 6
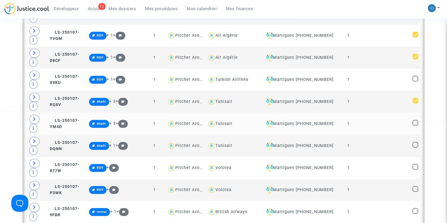
click at [416, 126] on input "checkbox" at bounding box center [415, 126] width 0 height 0
checkbox input "true"
click at [416, 143] on span at bounding box center [416, 145] width 6 height 6
click at [416, 148] on input "checkbox" at bounding box center [415, 148] width 0 height 0
checkbox input "true"
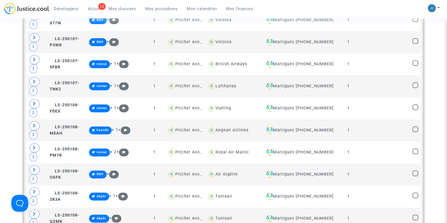
scroll to position [937, 0]
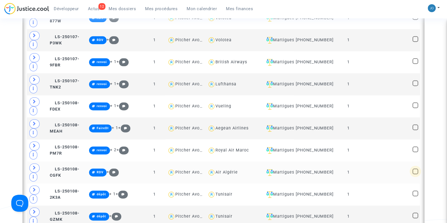
click at [415, 169] on span at bounding box center [416, 172] width 6 height 6
click at [415, 174] on input "checkbox" at bounding box center [415, 174] width 0 height 0
checkbox input "true"
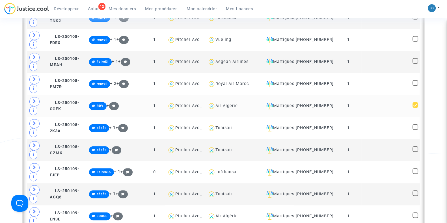
scroll to position [1006, 0]
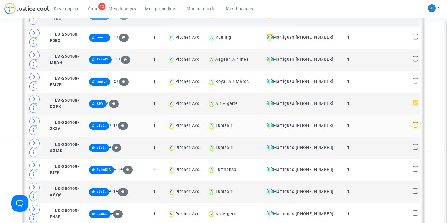
click at [416, 122] on span at bounding box center [416, 125] width 6 height 6
click at [416, 128] on input "checkbox" at bounding box center [415, 128] width 0 height 0
checkbox input "true"
click at [414, 144] on span at bounding box center [416, 147] width 6 height 6
click at [415, 150] on input "checkbox" at bounding box center [415, 150] width 0 height 0
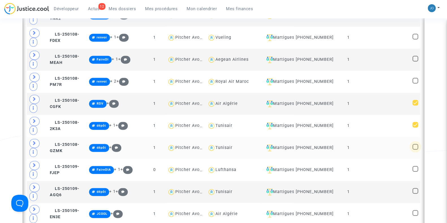
checkbox input "true"
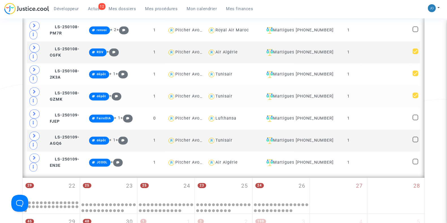
scroll to position [1059, 0]
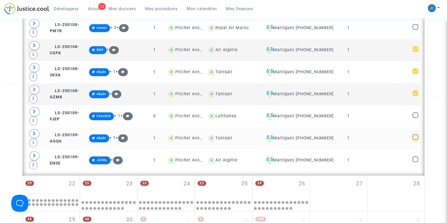
click at [416, 134] on span at bounding box center [416, 137] width 6 height 6
click at [416, 140] on input "checkbox" at bounding box center [415, 140] width 0 height 0
checkbox input "true"
click at [416, 157] on span at bounding box center [416, 159] width 6 height 6
click at [416, 162] on input "checkbox" at bounding box center [415, 162] width 0 height 0
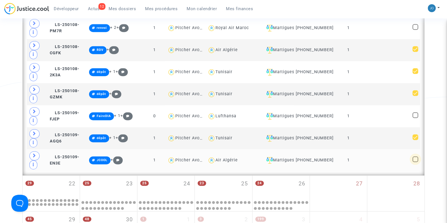
checkbox input "true"
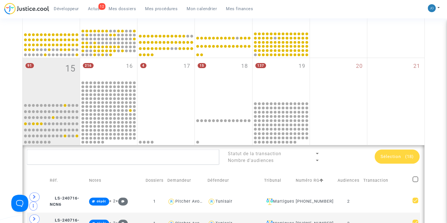
scroll to position [186, 0]
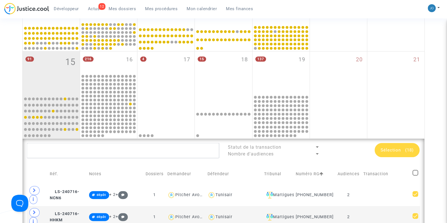
click at [405, 148] on span "Sélection (18)" at bounding box center [397, 150] width 33 height 5
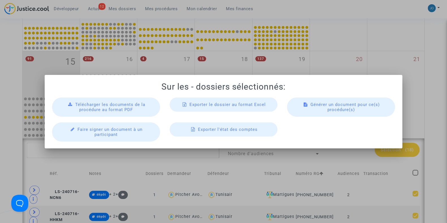
scroll to position [0, 0]
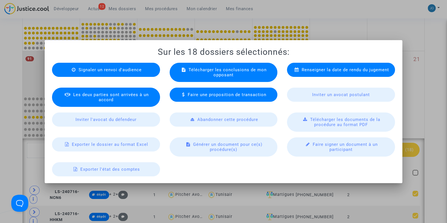
click at [342, 118] on span "Télécharger les documents de la procédure au format PDF" at bounding box center [345, 122] width 70 height 10
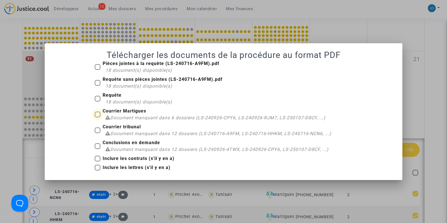
click at [154, 118] on span "Document manquant dans 6 dossiers (LS-240926-CPY6, LS-240926-RJM7, LS-250107-D8…" at bounding box center [217, 117] width 215 height 5
click at [98, 118] on input "Courrier Martigues Document manquant dans 6 dossiers (LS-240926-CPY6, LS-240926…" at bounding box center [97, 117] width 0 height 0
checkbox input "true"
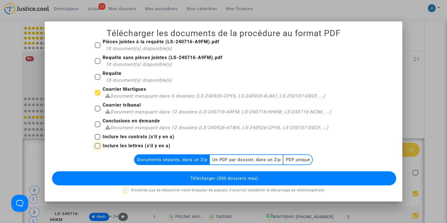
click at [135, 144] on b "Inclure les lettres (s'il y en a)" at bounding box center [137, 145] width 68 height 5
click at [98, 149] on input "Inclure les lettres (s'il y en a)" at bounding box center [97, 149] width 0 height 0
click at [135, 144] on b "Inclure les lettres (s'il y en a)" at bounding box center [137, 145] width 68 height 5
click at [98, 149] on input "Inclure les lettres (s'il y en a)" at bounding box center [97, 149] width 0 height 0
checkbox input "false"
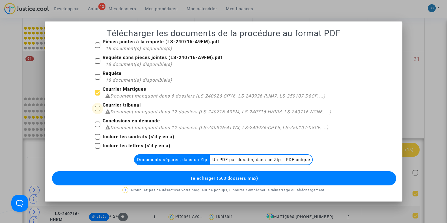
click at [132, 107] on b "Courrier tribunal" at bounding box center [122, 104] width 38 height 5
click at [98, 111] on input "Courrier tribunal Document manquant dans 12 dossiers (LS-240716-A9FM, LS-240716…" at bounding box center [97, 111] width 0 height 0
checkbox input "true"
click at [261, 159] on multi-toggle-item "Un PDF par dossier, dans un Zip" at bounding box center [247, 160] width 74 height 10
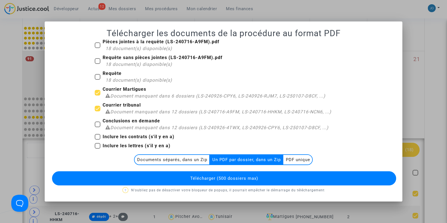
click at [228, 177] on span "Télécharger (500 dossiers max)" at bounding box center [224, 178] width 68 height 5
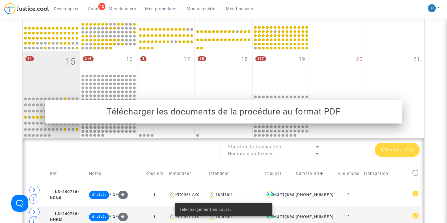
scroll to position [186, 0]
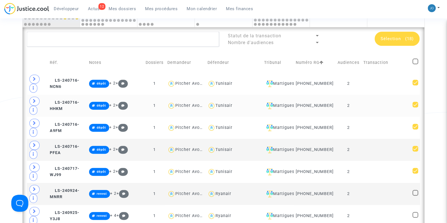
scroll to position [298, 0]
click at [395, 84] on td at bounding box center [386, 83] width 49 height 22
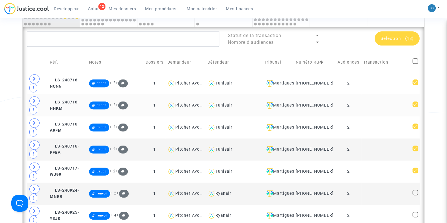
click at [379, 108] on td at bounding box center [386, 106] width 49 height 22
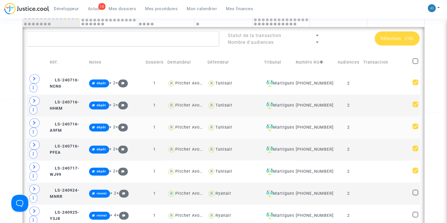
click at [379, 132] on td at bounding box center [386, 128] width 49 height 22
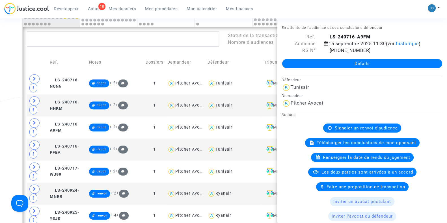
click at [339, 9] on div "Développeur 10 Actus Mes dossiers Mes procédures Mon calendrier Mes finances Mo…" at bounding box center [223, 11] width 447 height 16
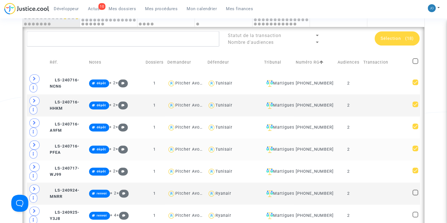
click at [371, 153] on td at bounding box center [386, 150] width 49 height 22
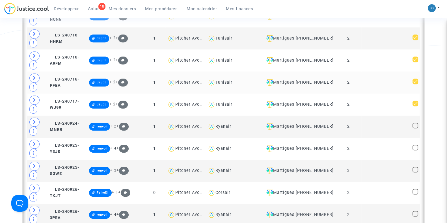
scroll to position [371, 0]
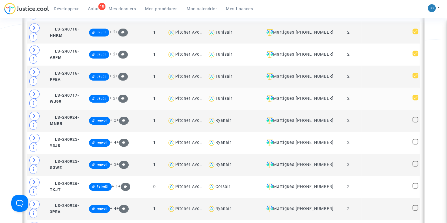
click at [387, 98] on td at bounding box center [386, 99] width 49 height 22
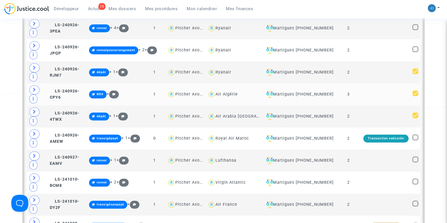
scroll to position [552, 0]
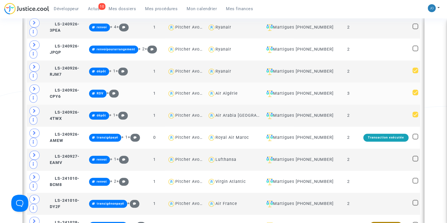
click at [371, 93] on td at bounding box center [386, 94] width 49 height 22
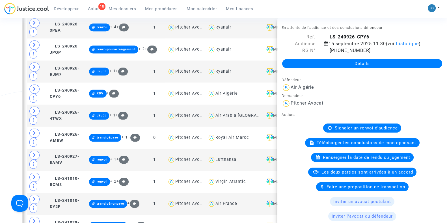
click at [9, 87] on div "Date de clôture d'instruction Date de conciliation Date d'audience Date de juge…" at bounding box center [223, 148] width 447 height 1309
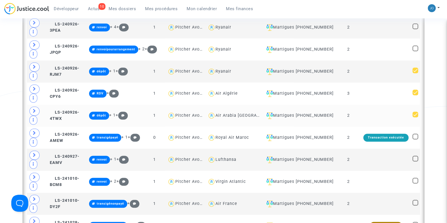
click at [382, 119] on td at bounding box center [386, 116] width 49 height 22
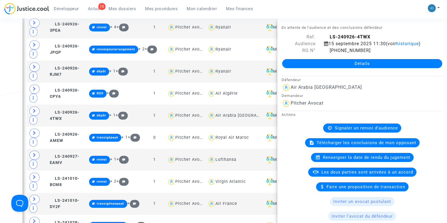
click at [13, 137] on div "Date de clôture d'instruction Date de conciliation Date d'audience Date de juge…" at bounding box center [223, 148] width 447 height 1309
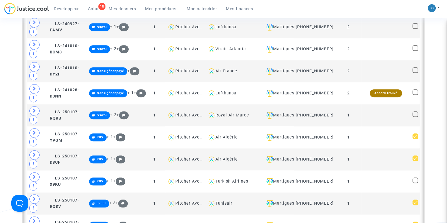
scroll to position [685, 0]
click at [383, 138] on td at bounding box center [386, 138] width 49 height 22
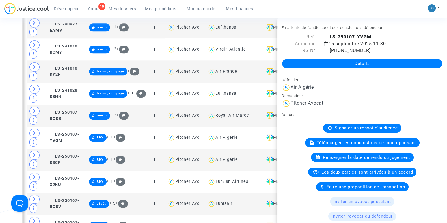
click at [13, 115] on div "Date de clôture d'instruction Date de conciliation Date d'audience Date de juge…" at bounding box center [223, 15] width 447 height 1309
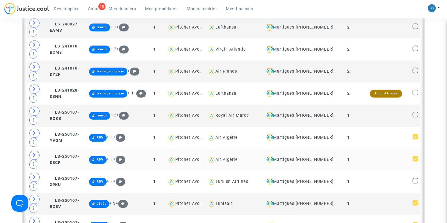
click at [387, 160] on td at bounding box center [386, 160] width 49 height 22
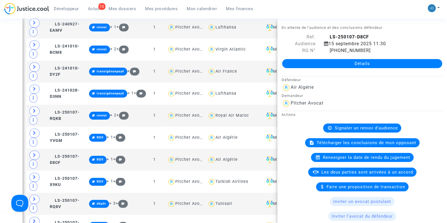
click at [0, 125] on div "Date de clôture d'instruction Date de conciliation Date d'audience Date de juge…" at bounding box center [223, 15] width 447 height 1309
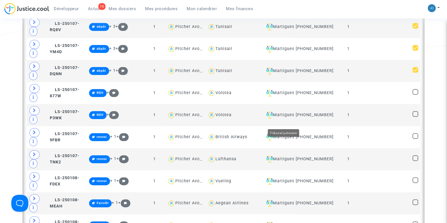
scroll to position [862, 0]
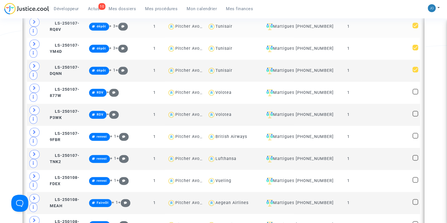
click at [380, 28] on td at bounding box center [386, 27] width 49 height 22
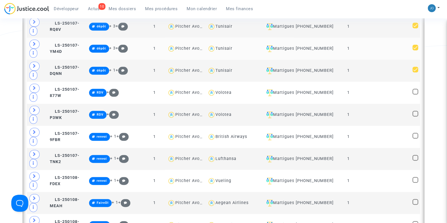
click at [373, 48] on td at bounding box center [386, 49] width 49 height 22
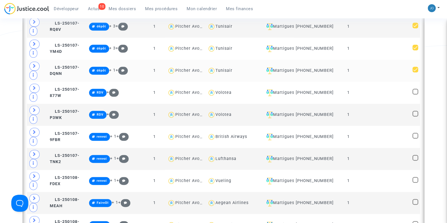
click at [368, 66] on td at bounding box center [386, 71] width 49 height 22
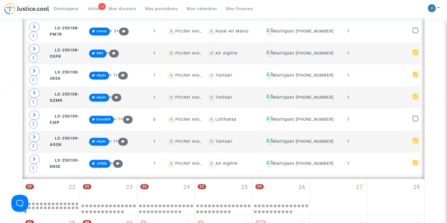
scroll to position [1057, 0]
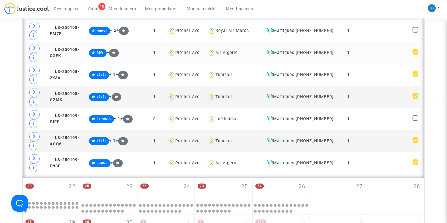
click at [399, 51] on td at bounding box center [386, 53] width 49 height 22
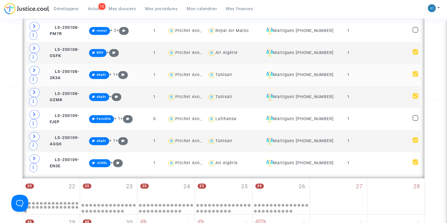
click at [374, 73] on td at bounding box center [386, 75] width 49 height 22
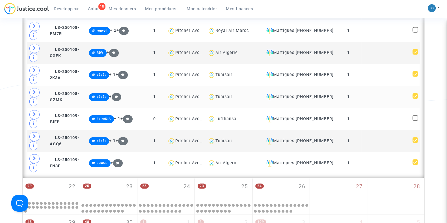
click at [375, 91] on td at bounding box center [386, 97] width 49 height 22
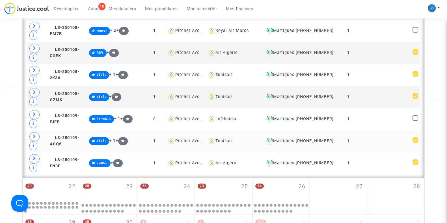
click at [389, 140] on td at bounding box center [386, 141] width 49 height 22
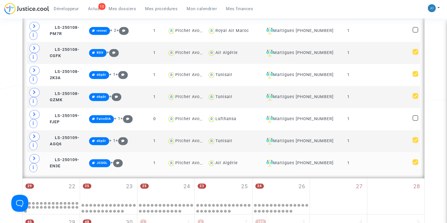
click at [383, 162] on td at bounding box center [386, 163] width 49 height 22
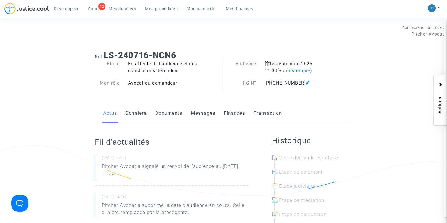
click at [153, 117] on div "Actus Dossiers Documents Messages Finances Transaction" at bounding box center [224, 113] width 258 height 19
click at [166, 118] on link "Documents" at bounding box center [168, 113] width 27 height 19
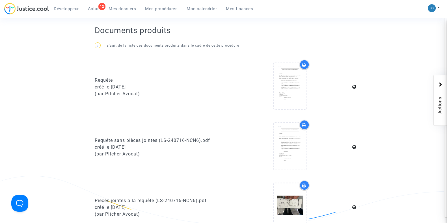
scroll to position [218, 0]
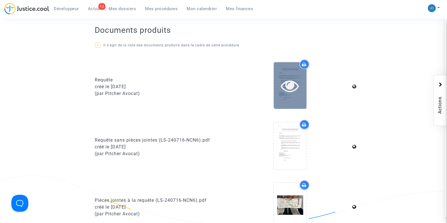
click at [286, 84] on icon at bounding box center [290, 86] width 18 height 18
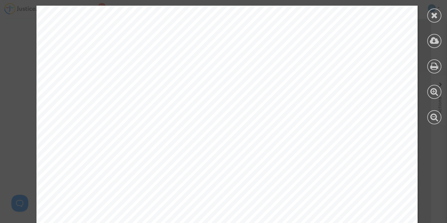
scroll to position [0, 0]
click at [434, 15] on icon at bounding box center [434, 15] width 7 height 8
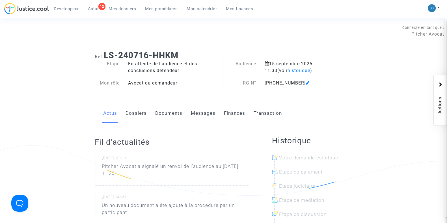
click at [179, 119] on link "Documents" at bounding box center [168, 113] width 27 height 19
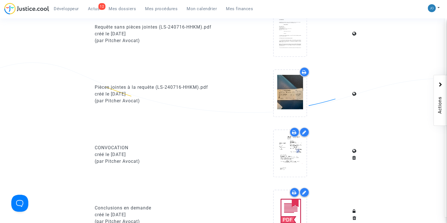
scroll to position [329, 0]
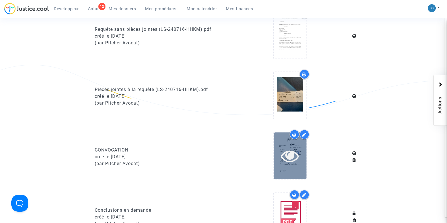
click at [295, 163] on icon at bounding box center [290, 156] width 18 height 18
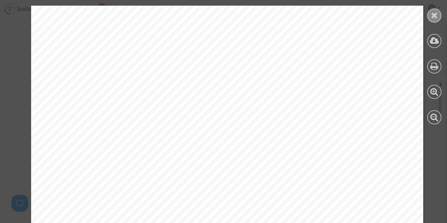
click at [432, 12] on icon at bounding box center [434, 15] width 7 height 8
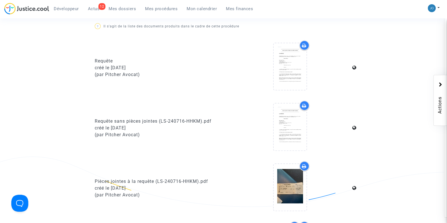
scroll to position [237, 0]
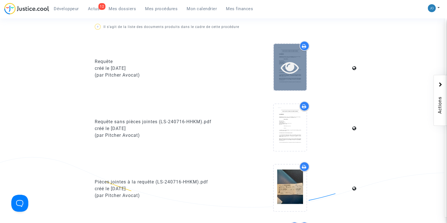
click at [291, 65] on icon at bounding box center [290, 67] width 18 height 18
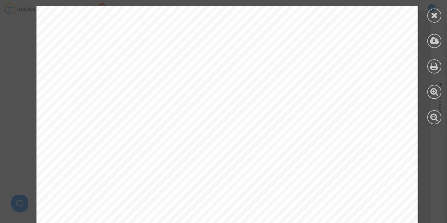
scroll to position [1637, 0]
click at [431, 18] on icon at bounding box center [434, 15] width 7 height 8
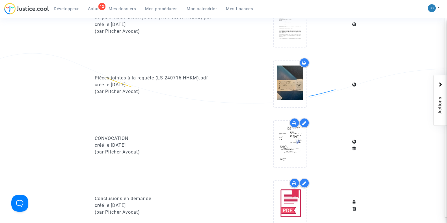
scroll to position [340, 0]
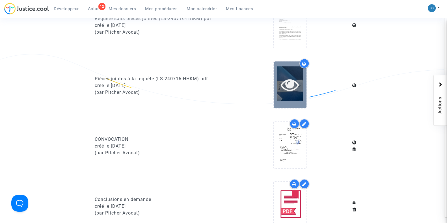
click at [284, 88] on icon at bounding box center [290, 85] width 18 height 18
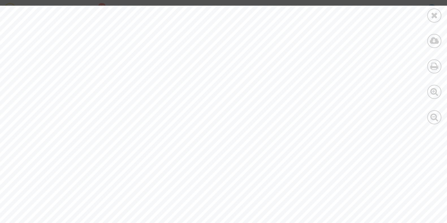
scroll to position [3349, 0]
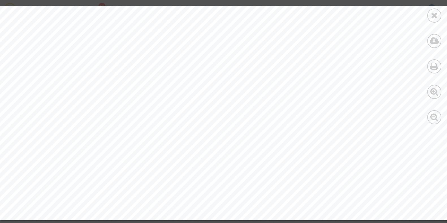
click at [436, 23] on div at bounding box center [434, 65] width 25 height 130
click at [435, 16] on icon at bounding box center [434, 15] width 7 height 8
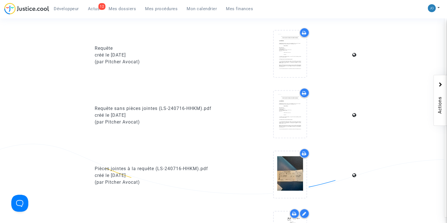
scroll to position [250, 0]
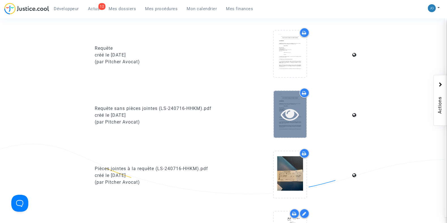
click at [294, 113] on icon at bounding box center [290, 114] width 18 height 18
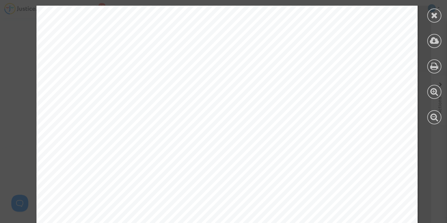
scroll to position [1670, 0]
click at [186, 59] on span "MRS - [PERSON_NAME], en date du [DATE]." at bounding box center [153, 56] width 150 height 7
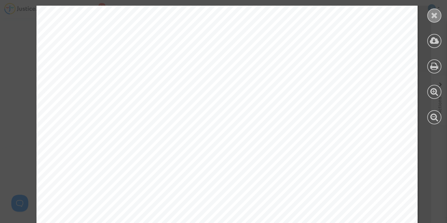
click at [437, 18] on icon at bounding box center [434, 15] width 7 height 8
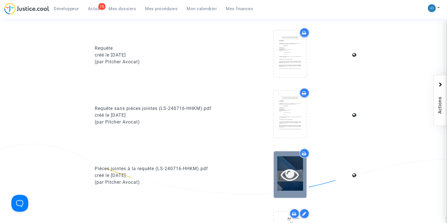
click at [284, 169] on icon at bounding box center [290, 175] width 18 height 18
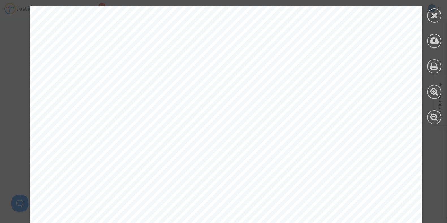
scroll to position [0, 0]
click at [436, 17] on icon at bounding box center [434, 15] width 7 height 8
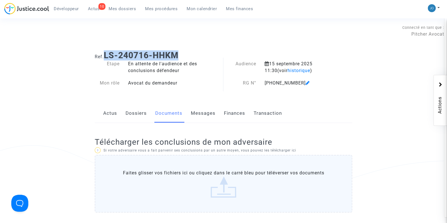
drag, startPoint x: 185, startPoint y: 59, endPoint x: 107, endPoint y: 55, distance: 78.2
click at [107, 55] on h1 "Ref. LS-240716-HHKM" at bounding box center [224, 55] width 258 height 10
copy b "LS-240716-HHKM"
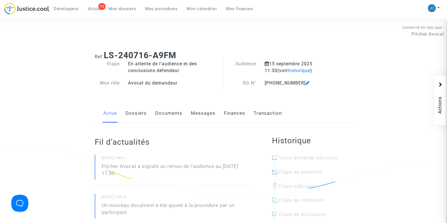
click at [167, 111] on link "Documents" at bounding box center [168, 113] width 27 height 19
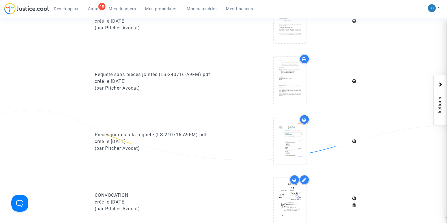
scroll to position [285, 0]
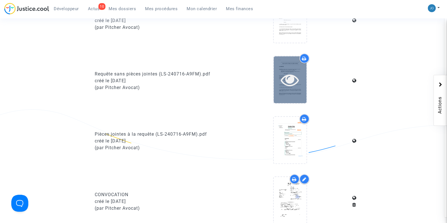
click at [281, 78] on icon at bounding box center [290, 80] width 18 height 18
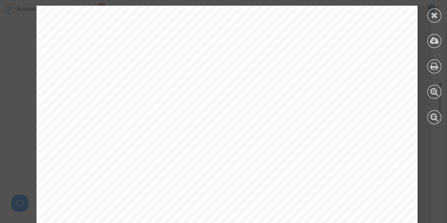
scroll to position [1694, 0]
click at [430, 12] on div at bounding box center [435, 15] width 14 height 14
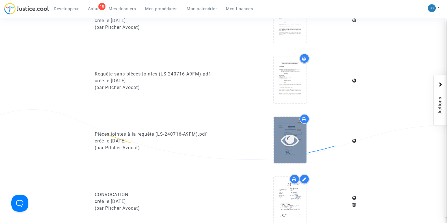
click at [286, 131] on icon at bounding box center [290, 140] width 18 height 18
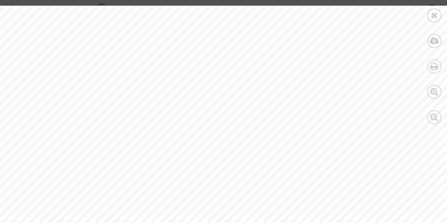
scroll to position [8138, 0]
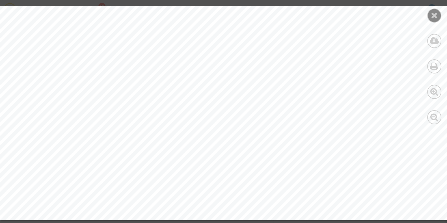
click at [440, 11] on div at bounding box center [435, 15] width 14 height 14
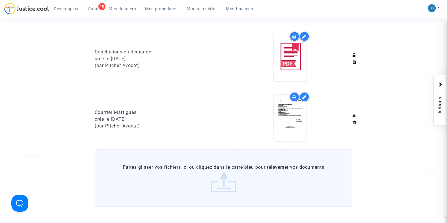
scroll to position [503, 0]
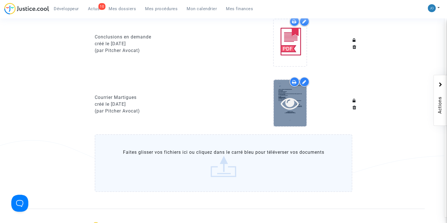
click at [297, 90] on div at bounding box center [290, 103] width 33 height 47
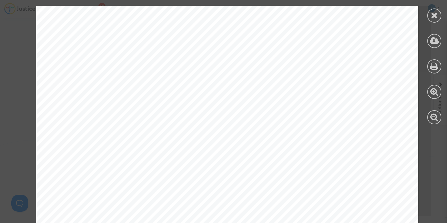
scroll to position [76, 0]
click at [435, 16] on icon at bounding box center [434, 15] width 7 height 8
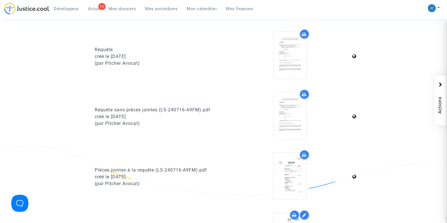
scroll to position [250, 0]
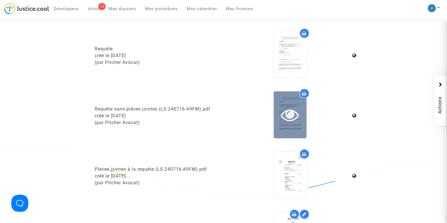
click at [294, 110] on icon at bounding box center [290, 115] width 18 height 18
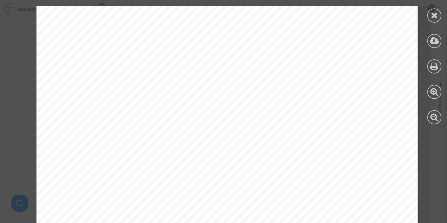
scroll to position [115, 0]
click at [438, 16] on div at bounding box center [435, 15] width 14 height 14
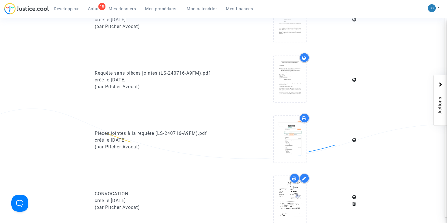
scroll to position [288, 0]
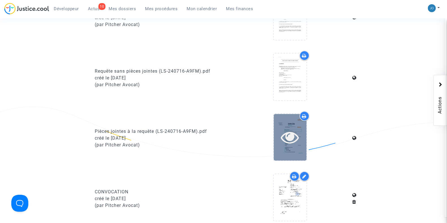
click at [294, 134] on icon at bounding box center [290, 137] width 18 height 18
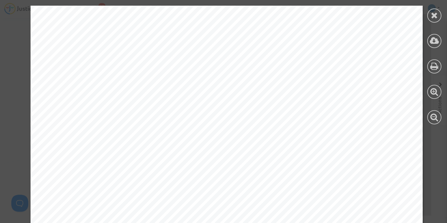
scroll to position [229, 0]
click at [432, 14] on icon at bounding box center [434, 15] width 7 height 8
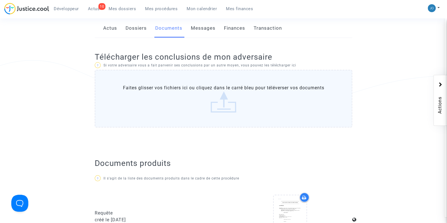
scroll to position [0, 0]
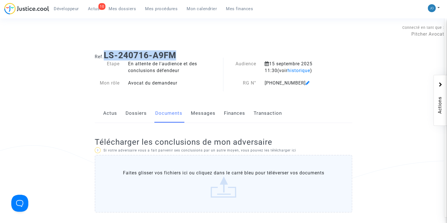
drag, startPoint x: 183, startPoint y: 56, endPoint x: 107, endPoint y: 53, distance: 75.6
click at [107, 53] on h1 "Ref. LS-240716-A9FM" at bounding box center [224, 55] width 258 height 10
copy b "LS-240716-A9FM"
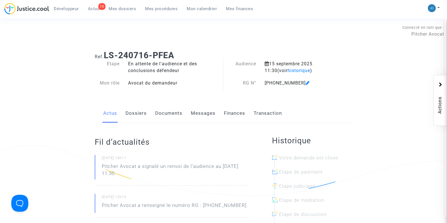
click at [166, 117] on link "Documents" at bounding box center [168, 113] width 27 height 19
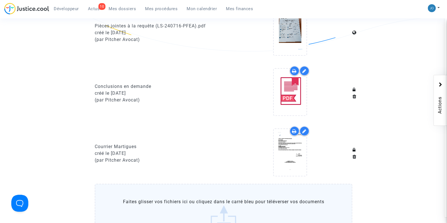
scroll to position [394, 0]
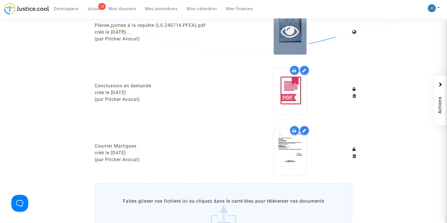
click at [284, 42] on div at bounding box center [290, 31] width 33 height 47
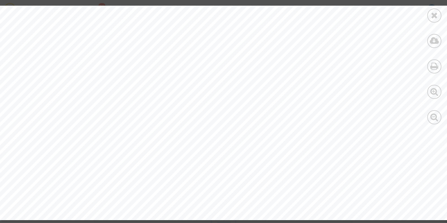
scroll to position [636, 0]
click at [434, 14] on icon at bounding box center [434, 15] width 7 height 8
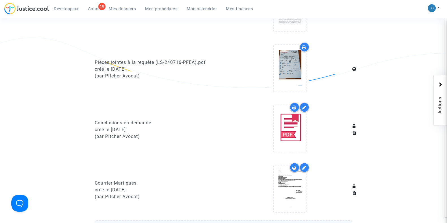
scroll to position [353, 0]
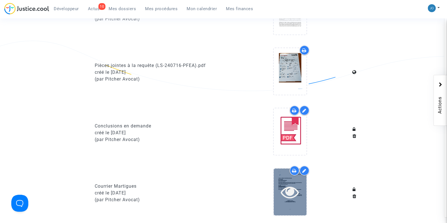
click at [288, 187] on icon at bounding box center [290, 192] width 18 height 18
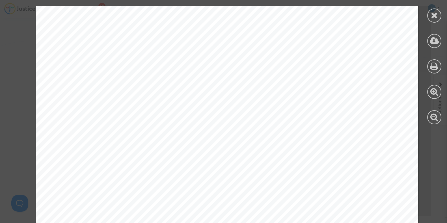
scroll to position [0, 0]
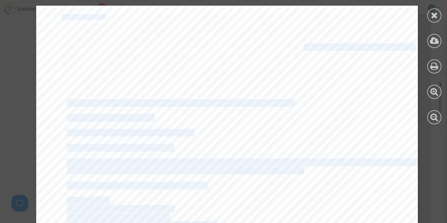
drag, startPoint x: 100, startPoint y: 19, endPoint x: 44, endPoint y: 15, distance: 55.6
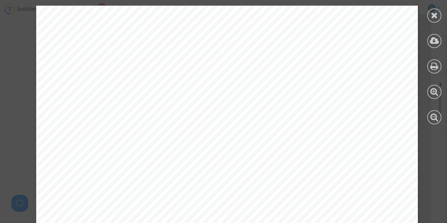
drag, startPoint x: 96, startPoint y: 19, endPoint x: 57, endPoint y: 19, distance: 39.6
click at [62, 19] on span "LS-240716-PFEA" at bounding box center [84, 17] width 44 height 5
copy span "LS-240716-PFE"
click at [436, 16] on icon at bounding box center [434, 15] width 7 height 8
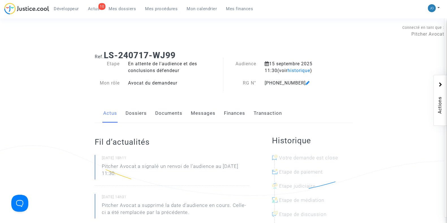
click at [163, 117] on link "Documents" at bounding box center [168, 113] width 27 height 19
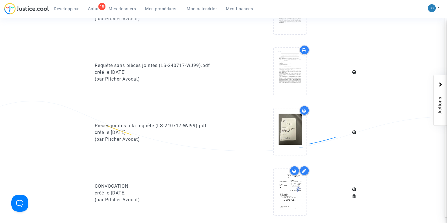
scroll to position [295, 0]
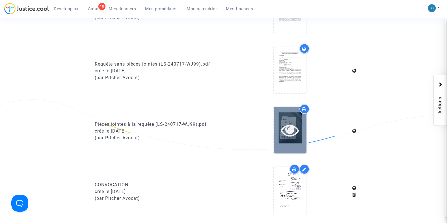
click at [296, 117] on div at bounding box center [290, 130] width 33 height 47
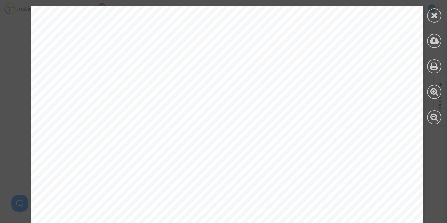
scroll to position [199, 0]
click at [433, 13] on icon at bounding box center [434, 15] width 7 height 8
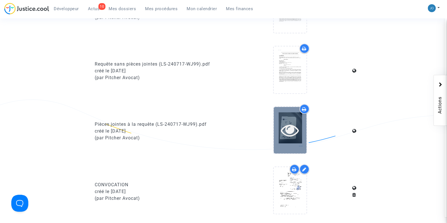
click at [293, 131] on icon at bounding box center [290, 130] width 18 height 18
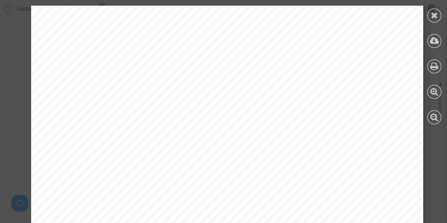
scroll to position [552, 0]
click at [438, 14] on div at bounding box center [435, 15] width 14 height 14
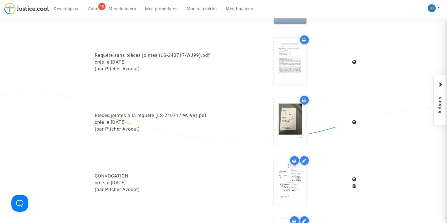
scroll to position [304, 0]
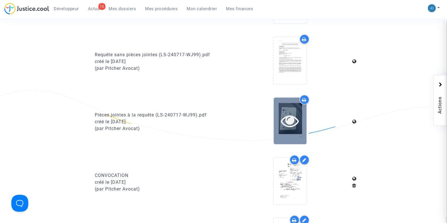
click at [296, 112] on icon at bounding box center [290, 121] width 18 height 18
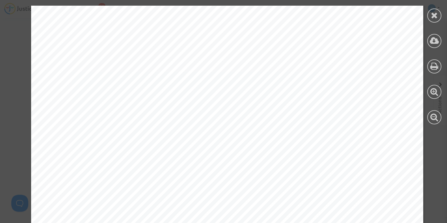
scroll to position [0, 0]
click at [433, 20] on div at bounding box center [435, 15] width 14 height 14
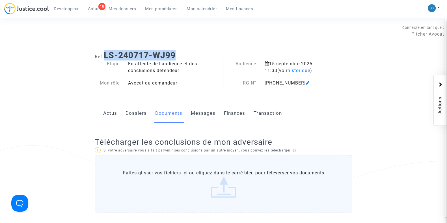
drag, startPoint x: 177, startPoint y: 54, endPoint x: 106, endPoint y: 56, distance: 70.8
click at [106, 56] on b "LS-240717-WJ99" at bounding box center [140, 55] width 72 height 10
copy b "LS-240717-WJ99"
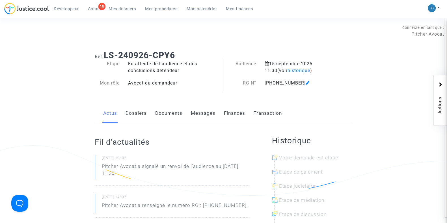
click at [173, 111] on link "Documents" at bounding box center [168, 113] width 27 height 19
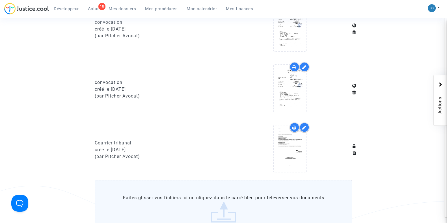
scroll to position [462, 0]
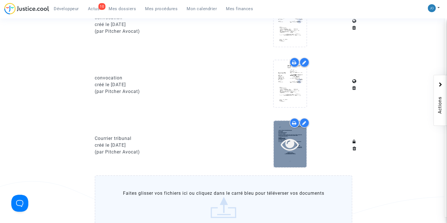
click at [290, 139] on icon at bounding box center [290, 144] width 18 height 18
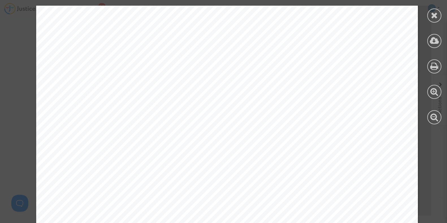
scroll to position [0, 0]
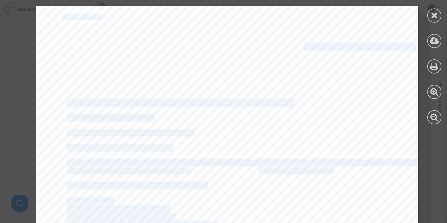
drag, startPoint x: 97, startPoint y: 17, endPoint x: 56, endPoint y: 18, distance: 41.6
copy div "[GEOGRAPHIC_DATA], le [DATE] À l’attention du TRIBUNAL DE PROXIMITÉ DE MARTIGUE…"
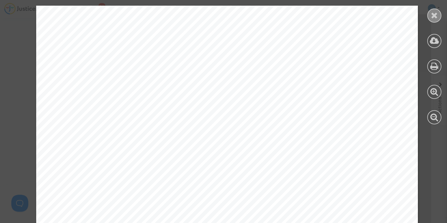
click at [437, 20] on div at bounding box center [435, 15] width 14 height 14
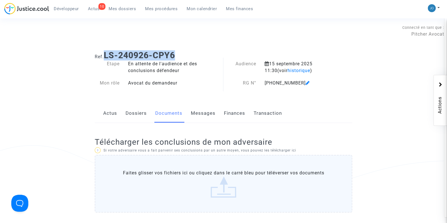
drag, startPoint x: 180, startPoint y: 54, endPoint x: 106, endPoint y: 57, distance: 74.2
click at [106, 57] on h1 "Ref. LS-240926-CPY6" at bounding box center [224, 55] width 258 height 10
copy b "LS-240926-CPY6"
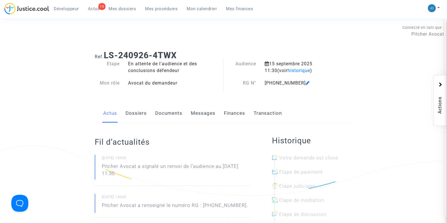
click at [173, 114] on link "Documents" at bounding box center [168, 113] width 27 height 19
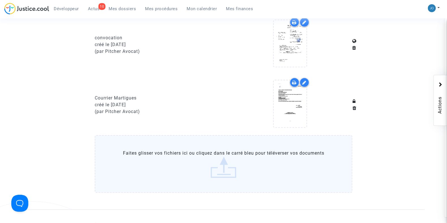
scroll to position [443, 0]
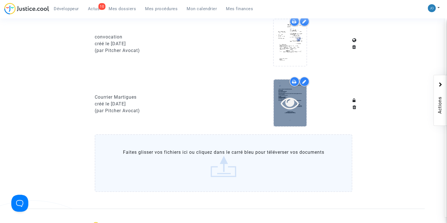
click at [300, 104] on div at bounding box center [290, 103] width 33 height 18
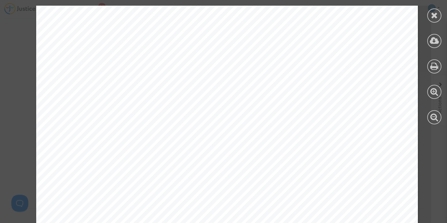
scroll to position [125, 0]
click at [436, 18] on icon at bounding box center [434, 15] width 7 height 8
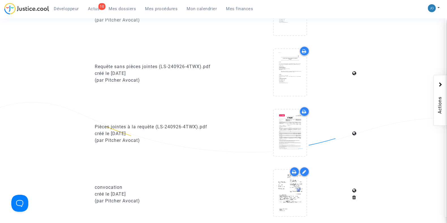
scroll to position [288, 0]
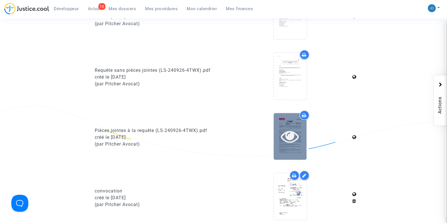
click at [282, 140] on icon at bounding box center [290, 136] width 18 height 18
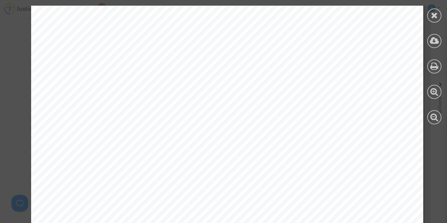
scroll to position [28, 0]
click at [430, 16] on div at bounding box center [435, 15] width 14 height 14
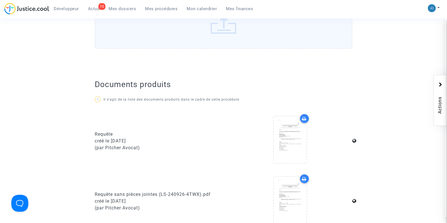
scroll to position [0, 0]
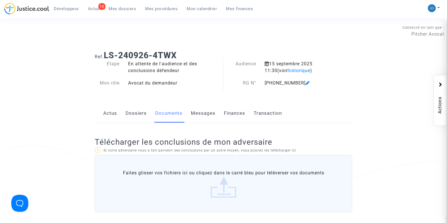
click at [308, 36] on div "Connecté en tant que : Pitcher Avocat" at bounding box center [222, 31] width 445 height 14
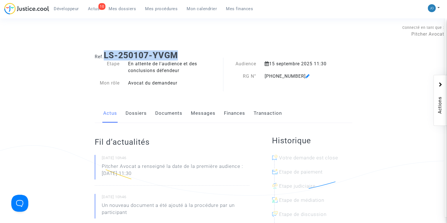
drag, startPoint x: 181, startPoint y: 54, endPoint x: 105, endPoint y: 56, distance: 76.1
click at [105, 56] on h1 "Ref. LS-250107-YVGM" at bounding box center [224, 55] width 258 height 10
copy b "LS-250107-YVGM"
click at [169, 116] on link "Documents" at bounding box center [168, 113] width 27 height 19
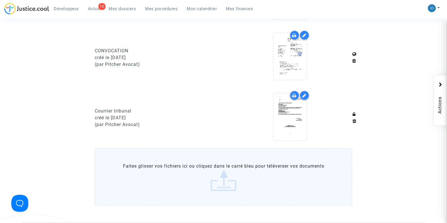
scroll to position [432, 0]
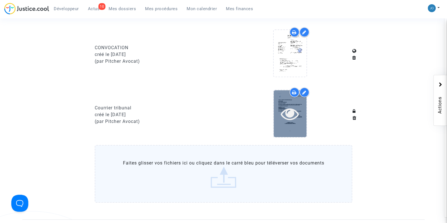
click at [281, 107] on icon at bounding box center [290, 114] width 18 height 18
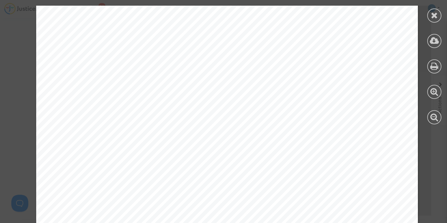
scroll to position [82, 0]
click at [433, 13] on icon at bounding box center [434, 15] width 7 height 8
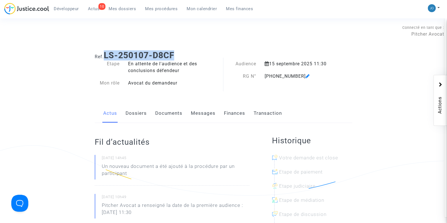
drag, startPoint x: 184, startPoint y: 57, endPoint x: 106, endPoint y: 55, distance: 77.8
click at [106, 55] on h1 "Ref. LS-250107-D8CF" at bounding box center [224, 55] width 258 height 10
copy b "LS-250107-D8CF"
click at [169, 116] on link "Documents" at bounding box center [168, 113] width 27 height 19
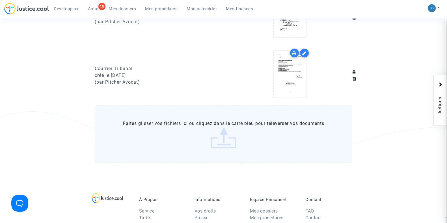
scroll to position [530, 0]
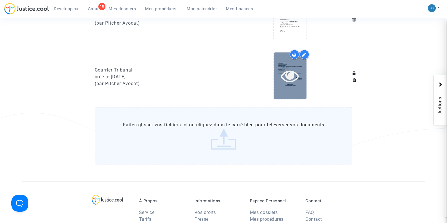
click at [282, 81] on icon at bounding box center [290, 76] width 18 height 18
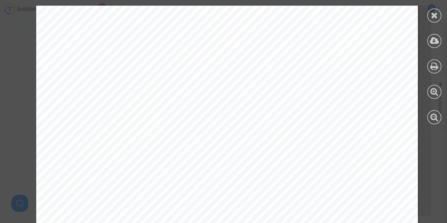
scroll to position [94, 0]
click at [433, 13] on icon at bounding box center [434, 15] width 7 height 8
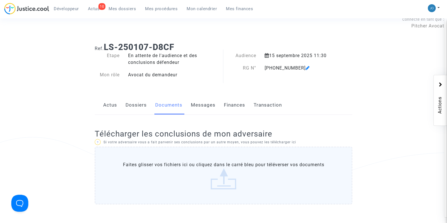
scroll to position [0, 0]
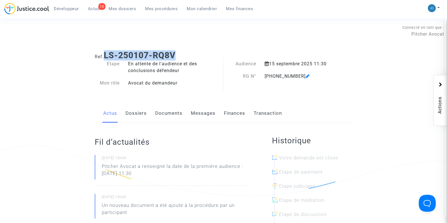
drag, startPoint x: 180, startPoint y: 55, endPoint x: 103, endPoint y: 58, distance: 76.5
click at [103, 58] on h1 "Ref. LS-250107-RQ8V" at bounding box center [224, 55] width 258 height 10
click at [184, 115] on div "Actus Dossiers Documents Messages Finances Transaction" at bounding box center [224, 113] width 258 height 19
click at [171, 117] on link "Documents" at bounding box center [168, 113] width 27 height 19
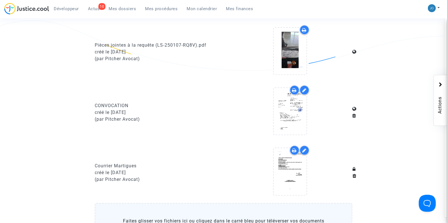
scroll to position [374, 0]
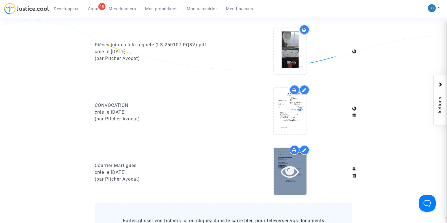
click at [285, 165] on icon at bounding box center [290, 171] width 18 height 18
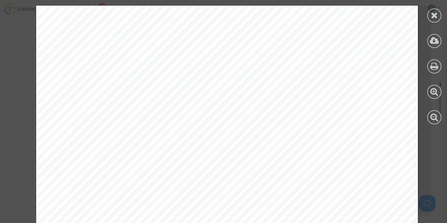
scroll to position [0, 0]
click at [434, 16] on icon at bounding box center [434, 15] width 7 height 8
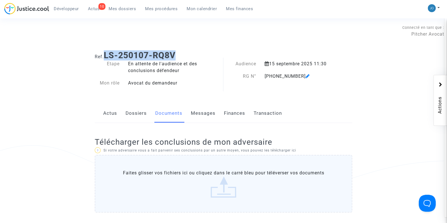
drag, startPoint x: 177, startPoint y: 56, endPoint x: 106, endPoint y: 53, distance: 71.3
click at [106, 53] on b "LS-250107-RQ8V" at bounding box center [140, 55] width 72 height 10
copy b "LS-250107-RQ8V"
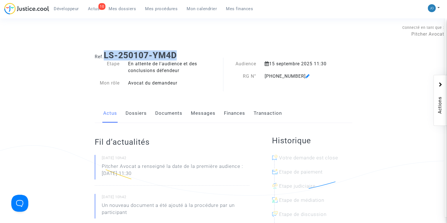
drag, startPoint x: 178, startPoint y: 53, endPoint x: 107, endPoint y: 56, distance: 71.1
click at [107, 56] on b "LS-250107-YM4D" at bounding box center [140, 55] width 73 height 10
copy b "LS-250107-YM4D"
click at [165, 120] on link "Documents" at bounding box center [168, 113] width 27 height 19
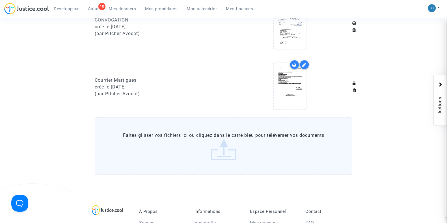
scroll to position [460, 0]
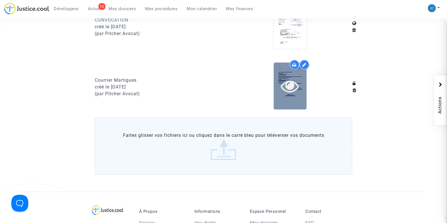
click at [294, 95] on div at bounding box center [290, 86] width 33 height 47
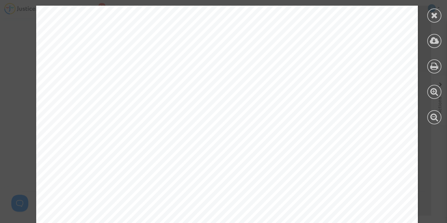
scroll to position [131, 0]
click at [430, 18] on div at bounding box center [435, 15] width 14 height 14
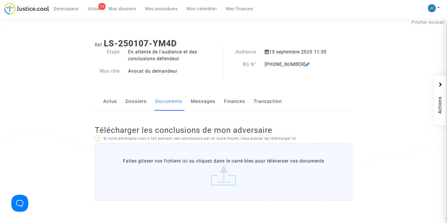
scroll to position [0, 0]
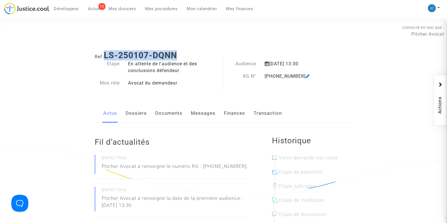
drag, startPoint x: 178, startPoint y: 56, endPoint x: 106, endPoint y: 57, distance: 71.9
click at [106, 57] on b "LS-250107-DQNN" at bounding box center [140, 55] width 73 height 10
copy b "LS-250107-DQNN"
click at [171, 114] on link "Documents" at bounding box center [168, 113] width 27 height 19
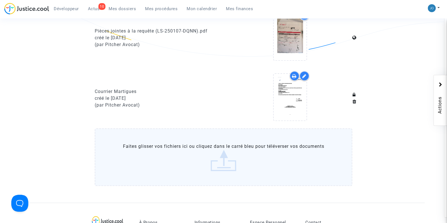
scroll to position [402, 0]
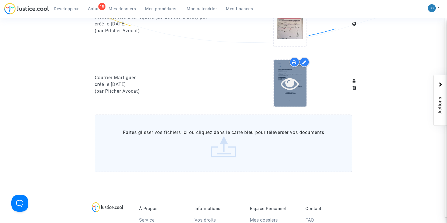
click at [288, 79] on icon at bounding box center [290, 83] width 18 height 18
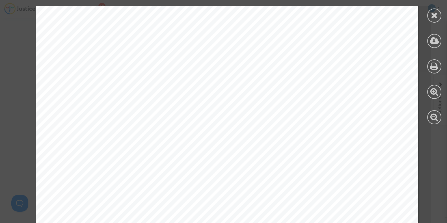
scroll to position [115, 0]
click at [439, 13] on div at bounding box center [435, 15] width 14 height 14
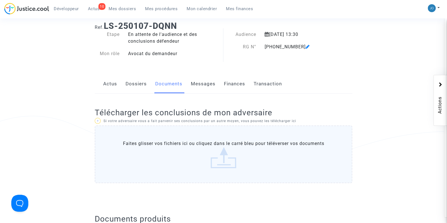
scroll to position [0, 0]
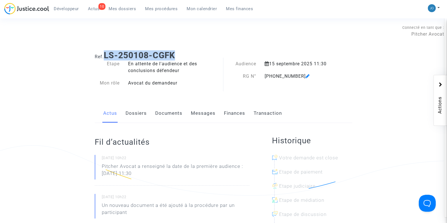
drag, startPoint x: 181, startPoint y: 56, endPoint x: 106, endPoint y: 56, distance: 74.7
click at [106, 56] on h1 "Ref. LS-250108-CGFK" at bounding box center [224, 55] width 258 height 10
copy b "LS-250108-CGFK"
click at [165, 117] on link "Documents" at bounding box center [168, 113] width 27 height 19
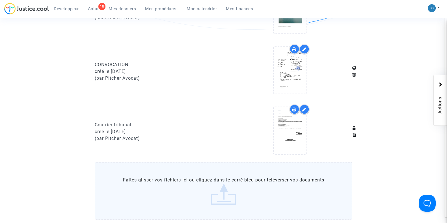
scroll to position [419, 0]
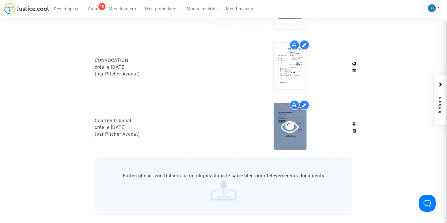
click at [283, 114] on div at bounding box center [290, 126] width 33 height 47
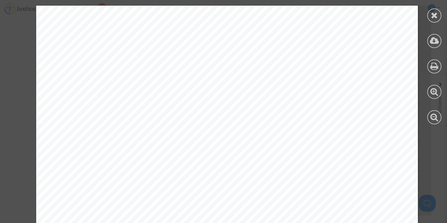
scroll to position [0, 0]
click at [434, 17] on icon at bounding box center [434, 15] width 7 height 8
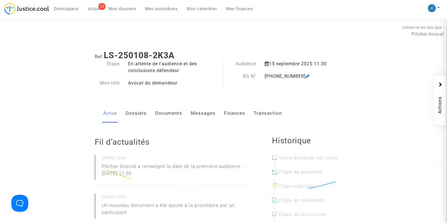
drag, startPoint x: 177, startPoint y: 56, endPoint x: 107, endPoint y: 56, distance: 69.9
click at [107, 56] on h1 "Ref. LS-250108-2K3A" at bounding box center [224, 55] width 258 height 10
copy b "LS-250108-2K3A"
click at [169, 115] on link "Documents" at bounding box center [168, 113] width 27 height 19
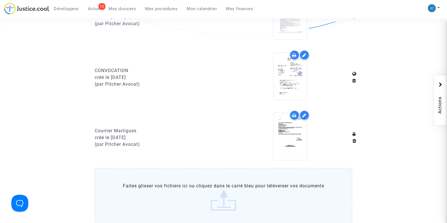
scroll to position [412, 0]
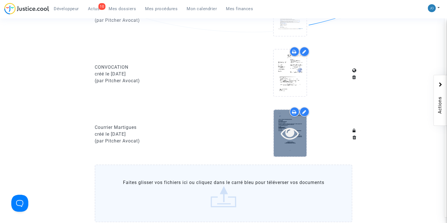
click at [288, 135] on icon at bounding box center [290, 133] width 18 height 18
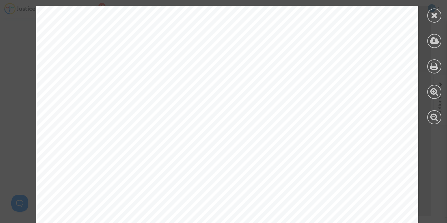
scroll to position [84, 0]
click at [432, 16] on icon at bounding box center [434, 15] width 7 height 8
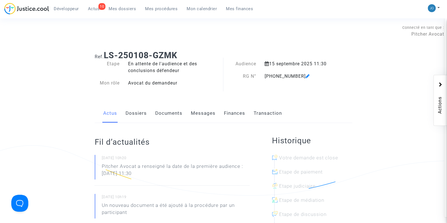
drag, startPoint x: 177, startPoint y: 55, endPoint x: 106, endPoint y: 56, distance: 71.9
click at [106, 56] on b "LS-250108-GZMK" at bounding box center [141, 55] width 74 height 10
copy b "LS-250108-GZMK"
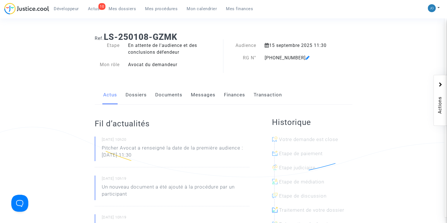
scroll to position [22, 0]
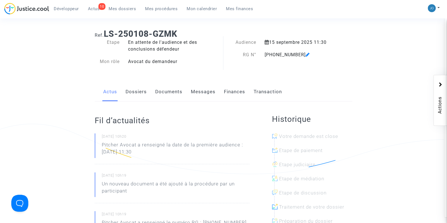
click at [172, 85] on link "Documents" at bounding box center [168, 92] width 27 height 19
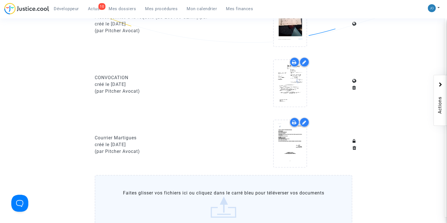
scroll to position [408, 0]
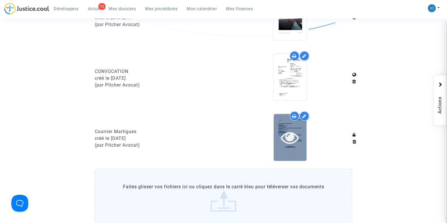
click at [283, 134] on icon at bounding box center [290, 137] width 18 height 18
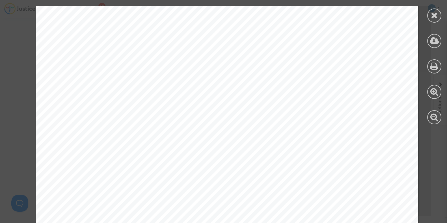
scroll to position [90, 0]
click at [432, 14] on icon at bounding box center [434, 15] width 7 height 8
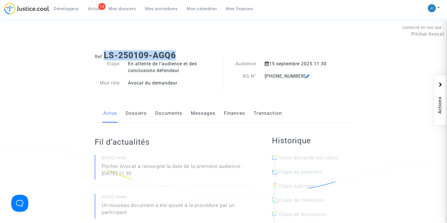
drag, startPoint x: 178, startPoint y: 54, endPoint x: 104, endPoint y: 52, distance: 74.2
click at [104, 52] on h1 "Ref. LS-250109-AGQ6" at bounding box center [224, 55] width 258 height 10
copy h1 "LS-250109-AGQ6"
click at [170, 115] on link "Documents" at bounding box center [168, 113] width 27 height 19
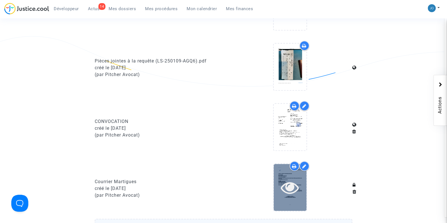
scroll to position [362, 0]
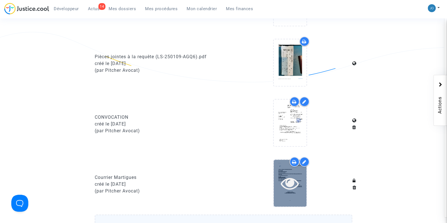
click at [285, 176] on icon at bounding box center [290, 183] width 18 height 18
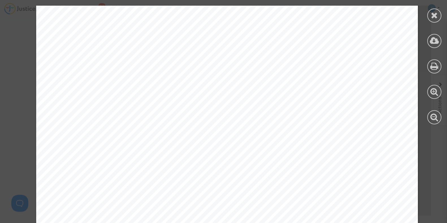
scroll to position [93, 0]
click at [432, 18] on icon at bounding box center [434, 15] width 7 height 8
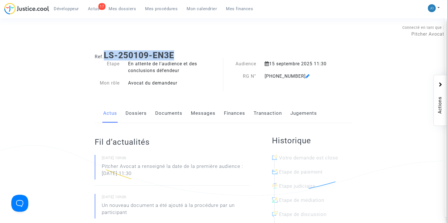
drag, startPoint x: 176, startPoint y: 57, endPoint x: 107, endPoint y: 54, distance: 69.1
click at [107, 54] on h1 "Ref. LS-250109-EN3E" at bounding box center [224, 55] width 258 height 10
copy b "LS-250109-EN3E"
click at [178, 119] on link "Documents" at bounding box center [168, 113] width 27 height 19
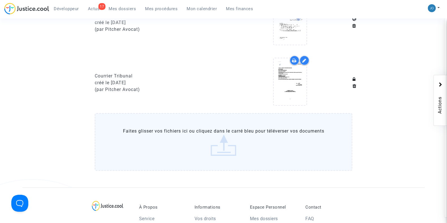
scroll to position [468, 0]
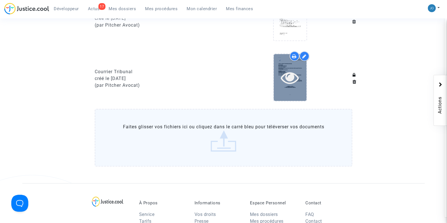
click at [285, 72] on icon at bounding box center [290, 77] width 18 height 18
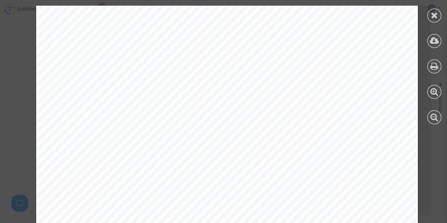
scroll to position [79, 0]
